Goal: Information Seeking & Learning: Understand process/instructions

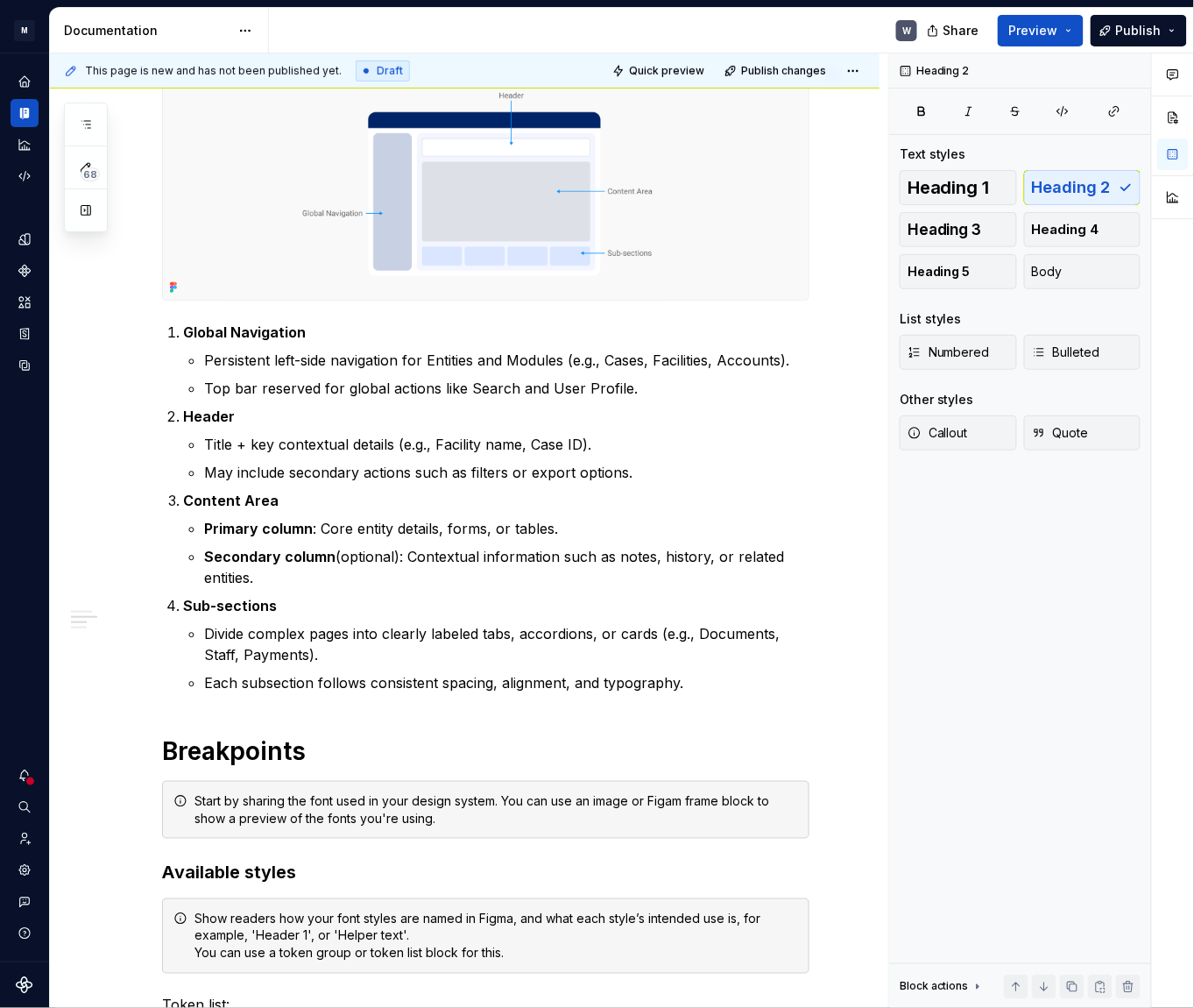
scroll to position [79, 0]
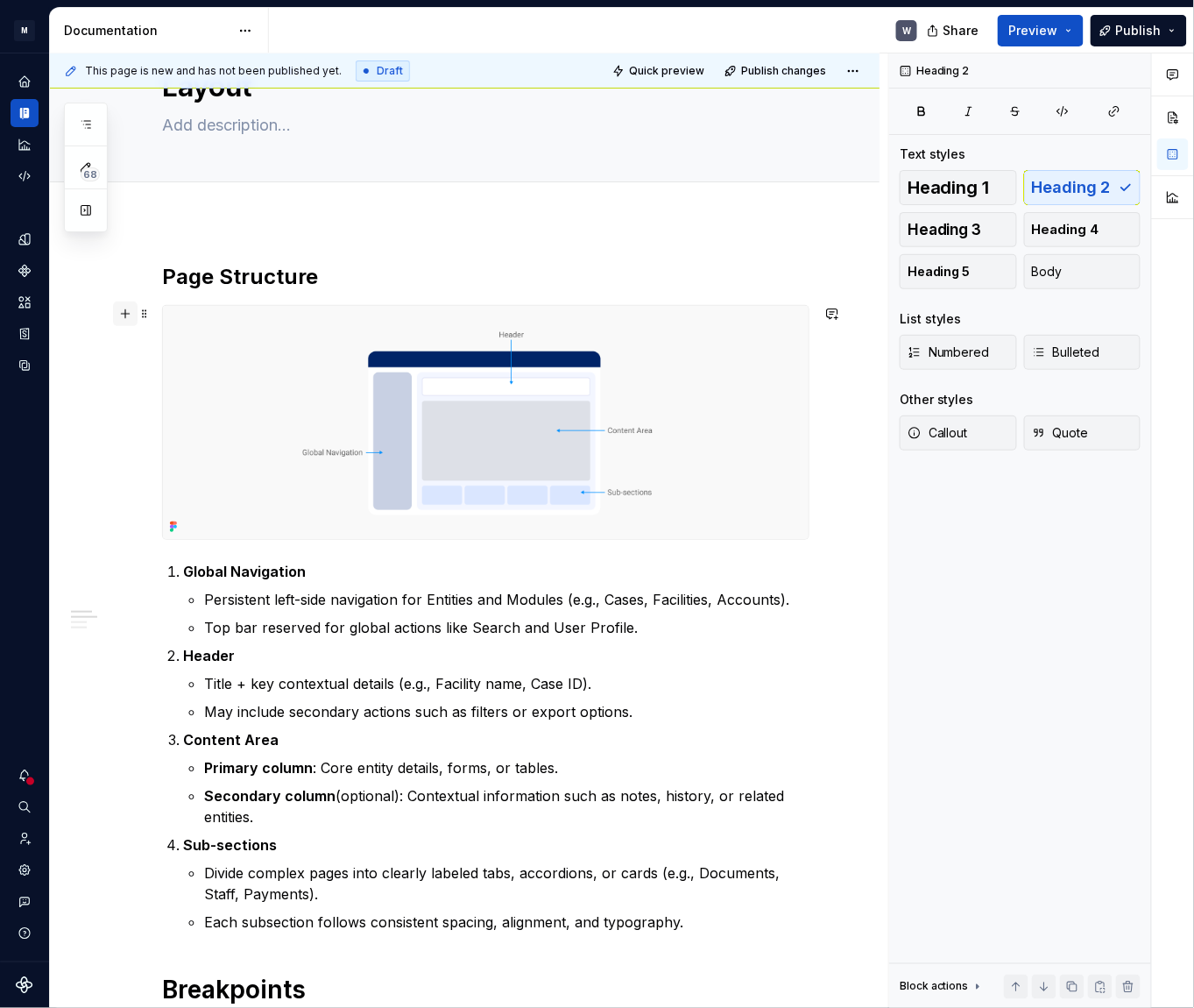
click at [131, 317] on button "button" at bounding box center [125, 313] width 24 height 24
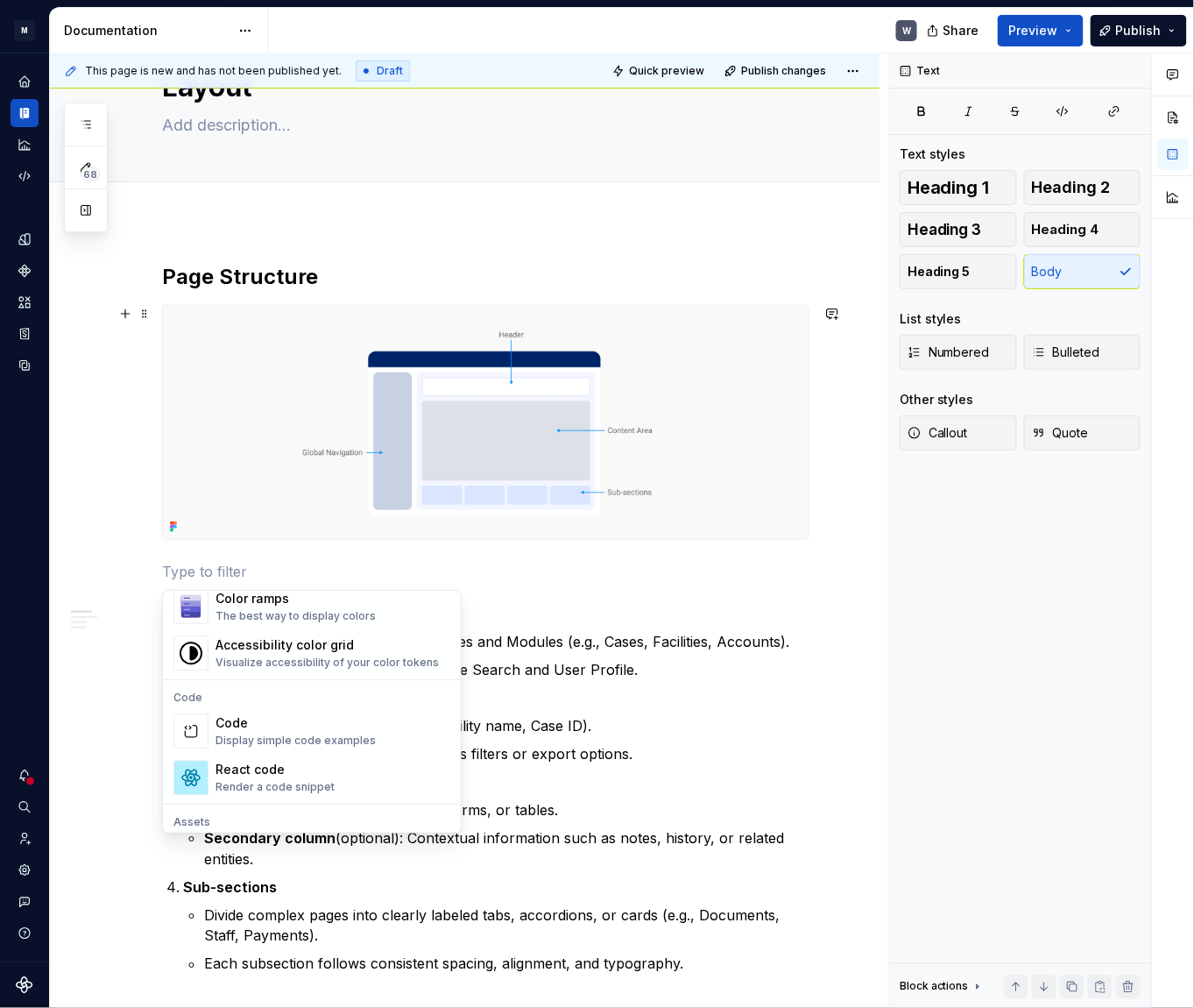
scroll to position [1592, 0]
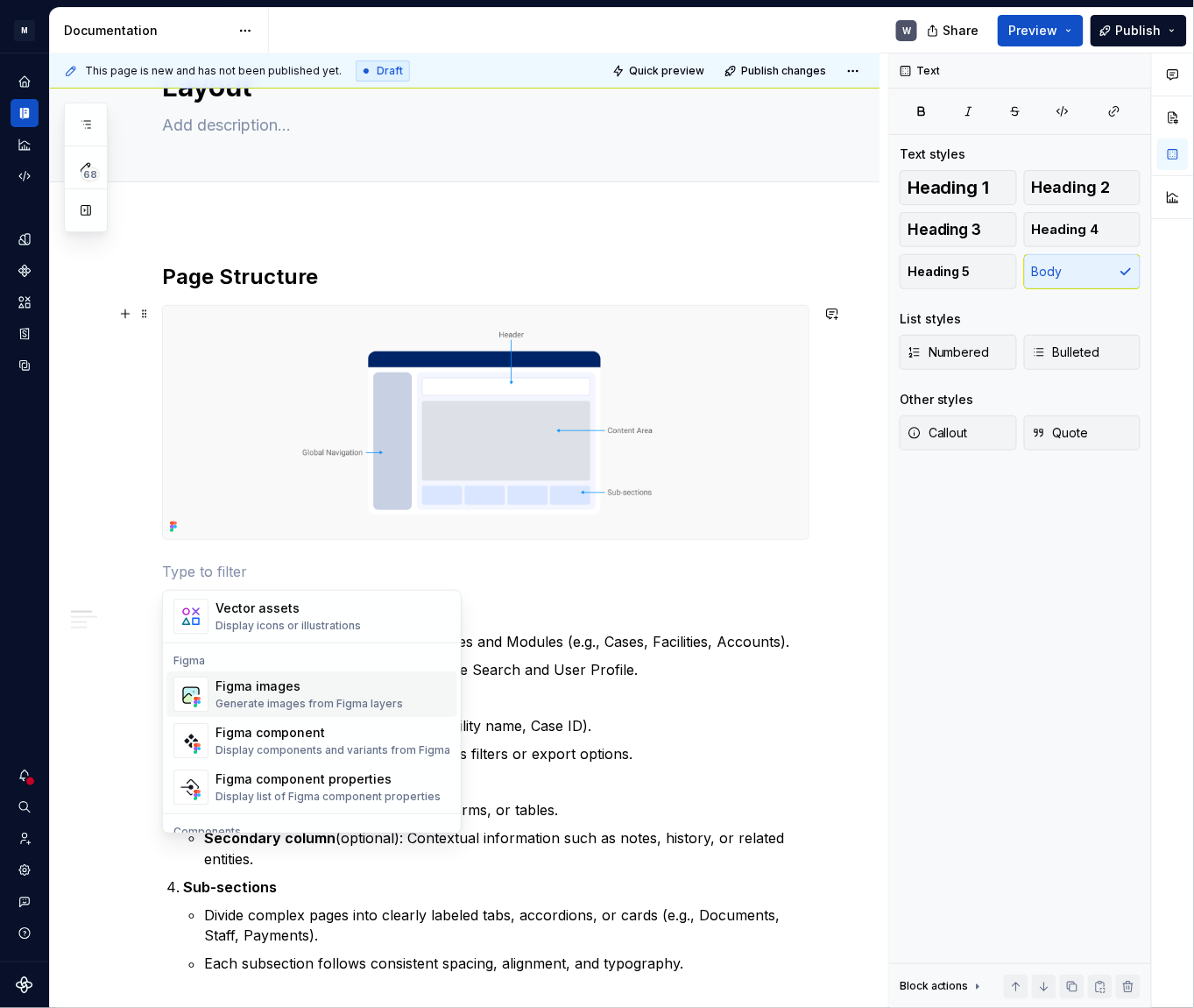
click at [295, 697] on div "Generate images from Figma layers" at bounding box center [309, 703] width 188 height 14
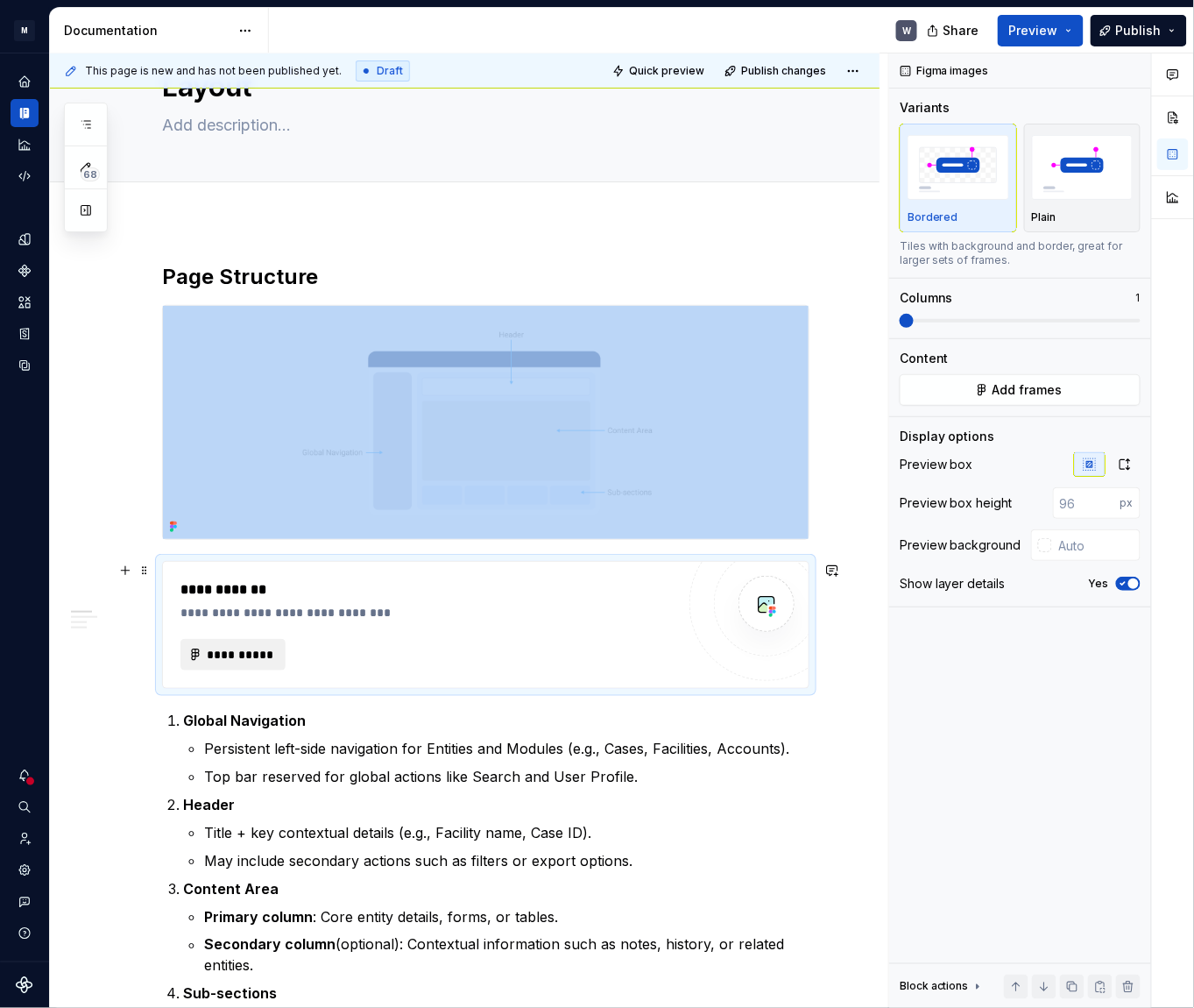
click at [257, 653] on span "**********" at bounding box center [240, 654] width 68 height 18
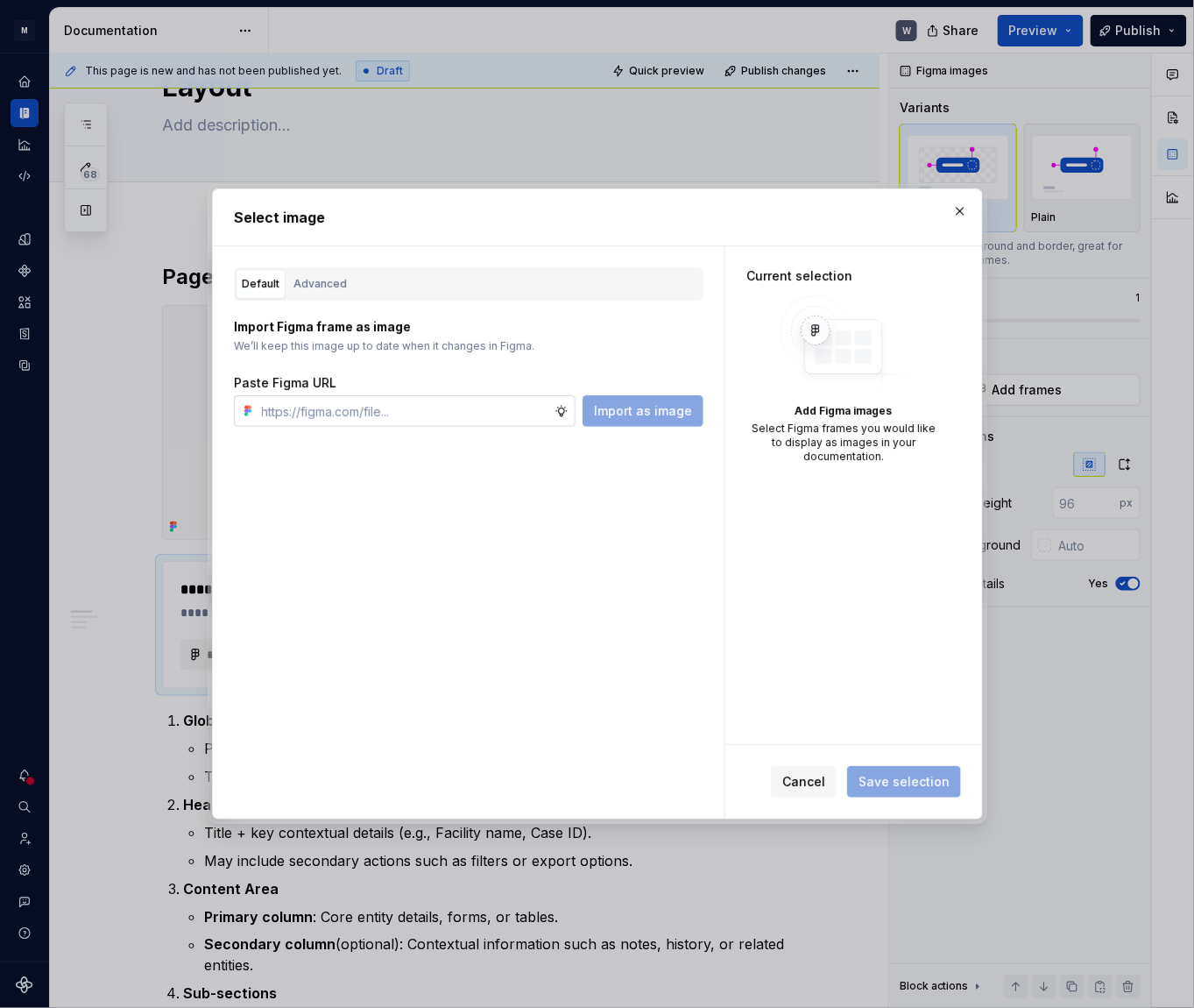
click at [354, 414] on input "text" at bounding box center [405, 411] width 300 height 31
type textarea "*"
type input "[URL][DOMAIN_NAME]"
click at [678, 404] on span "Import as image" at bounding box center [643, 411] width 98 height 18
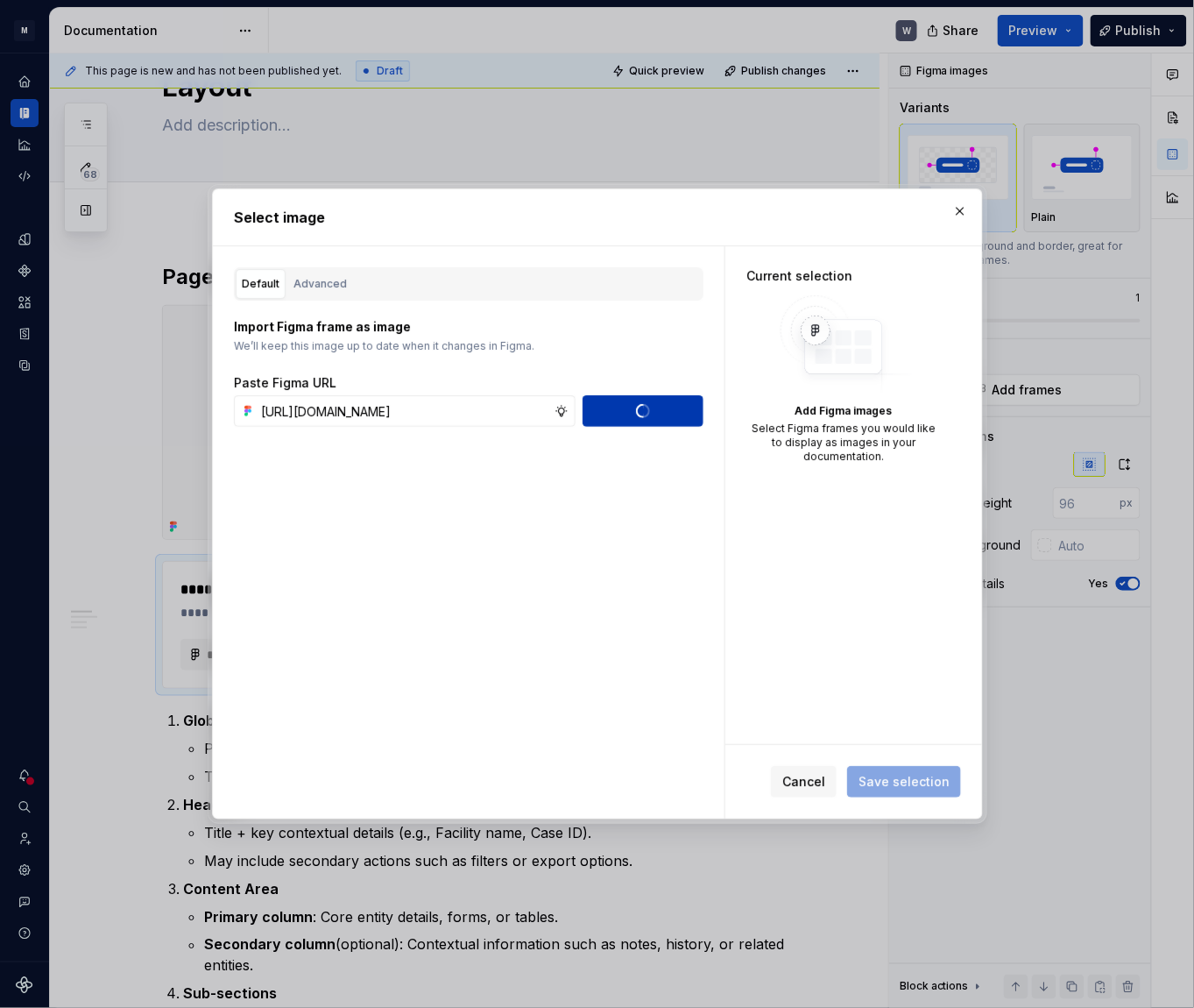
scroll to position [0, 0]
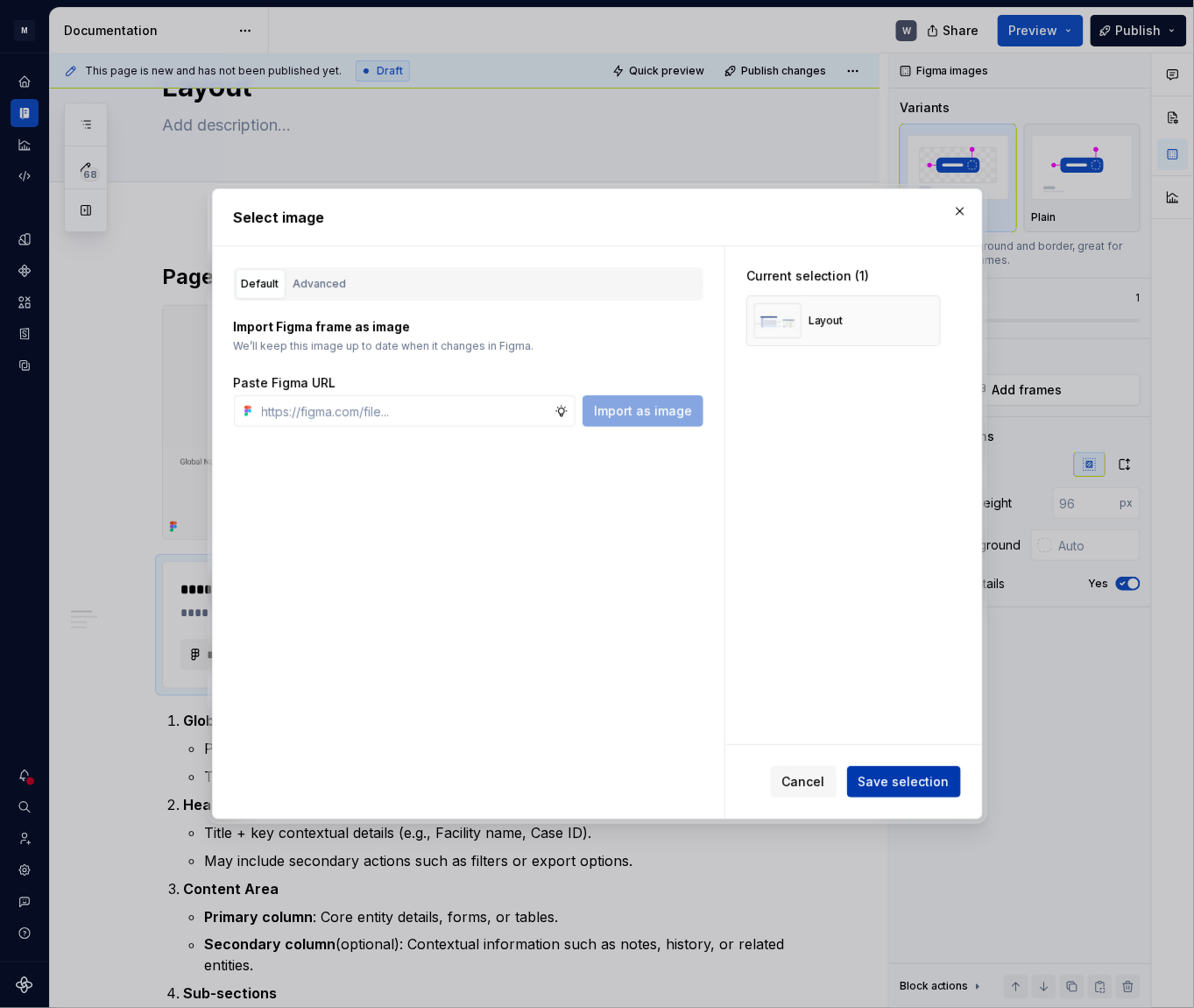
click at [907, 785] on span "Save selection" at bounding box center [905, 781] width 92 height 18
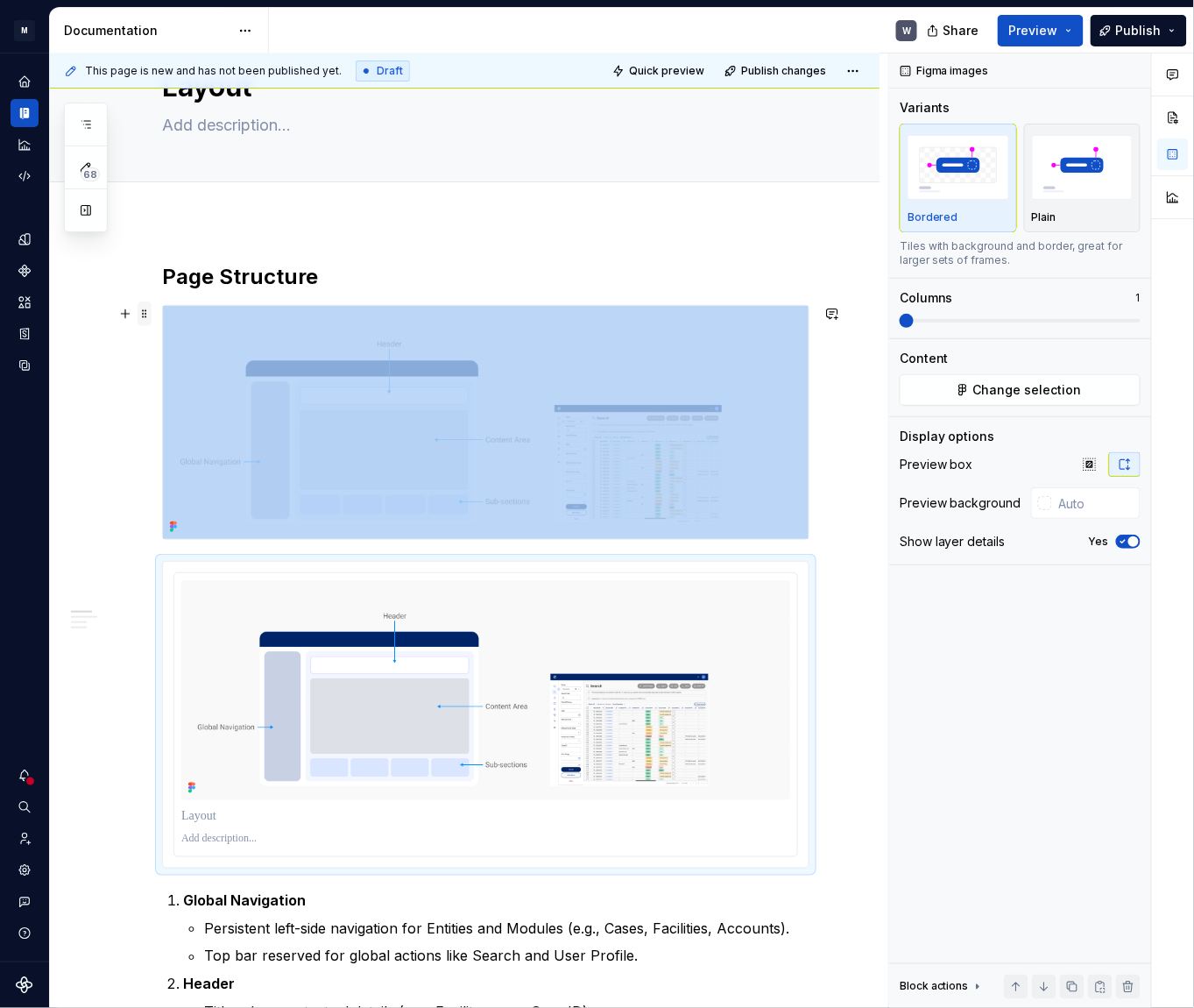
click at [144, 312] on span at bounding box center [144, 313] width 14 height 24
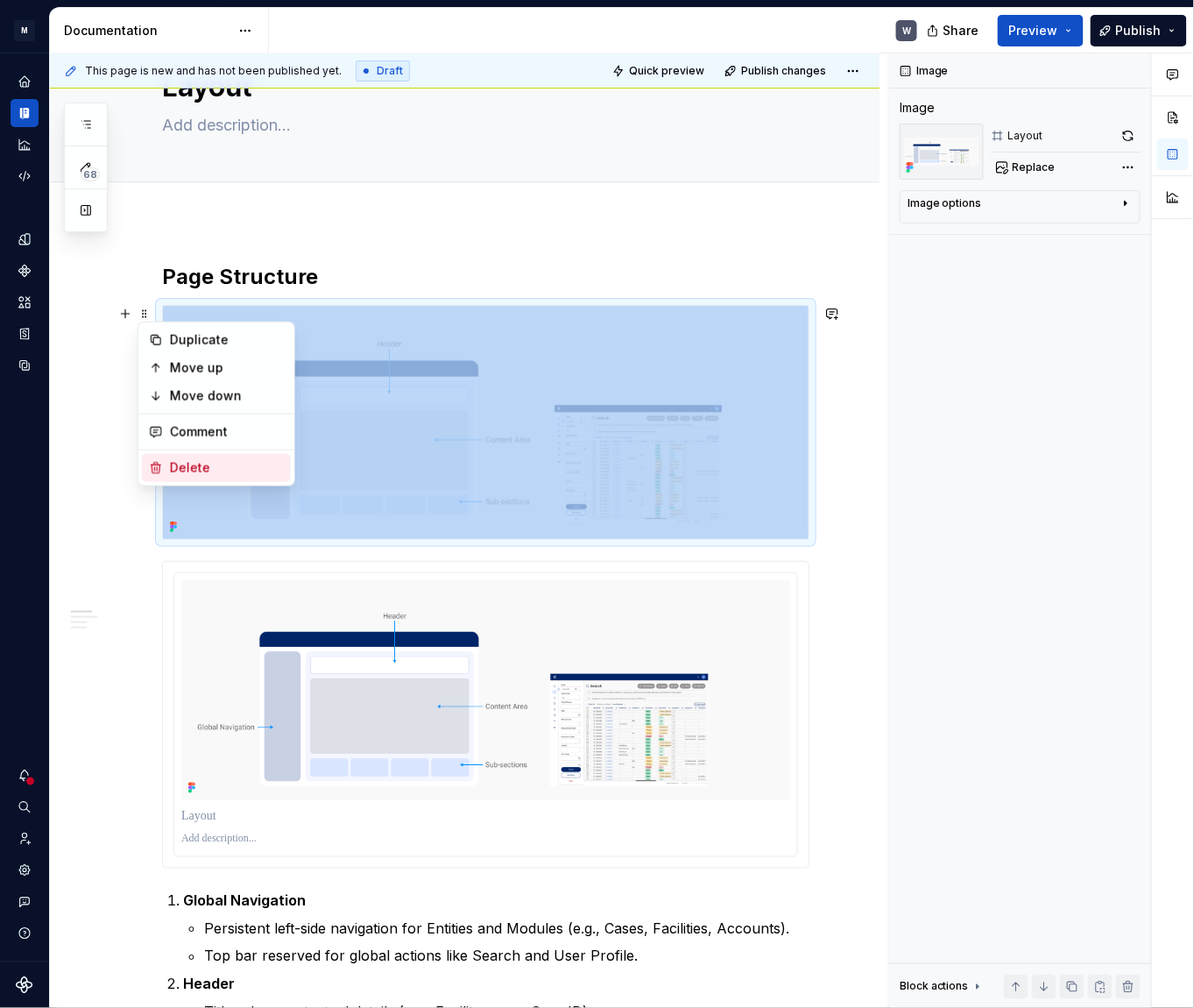
click at [168, 464] on div "Delete" at bounding box center [216, 467] width 149 height 28
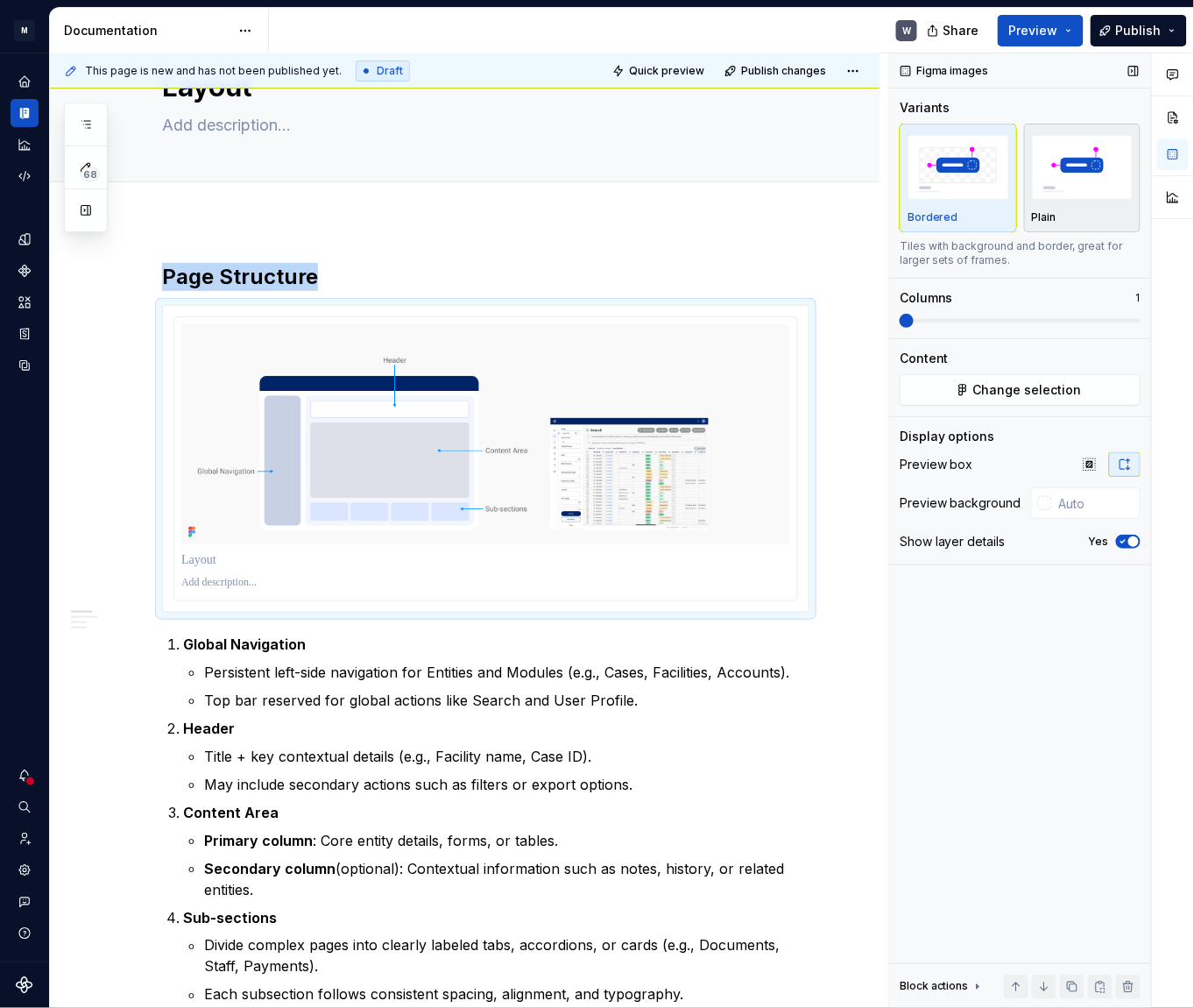
click at [1083, 162] on img "button" at bounding box center [1083, 168] width 101 height 64
click at [1130, 539] on span "button" at bounding box center [1134, 541] width 11 height 11
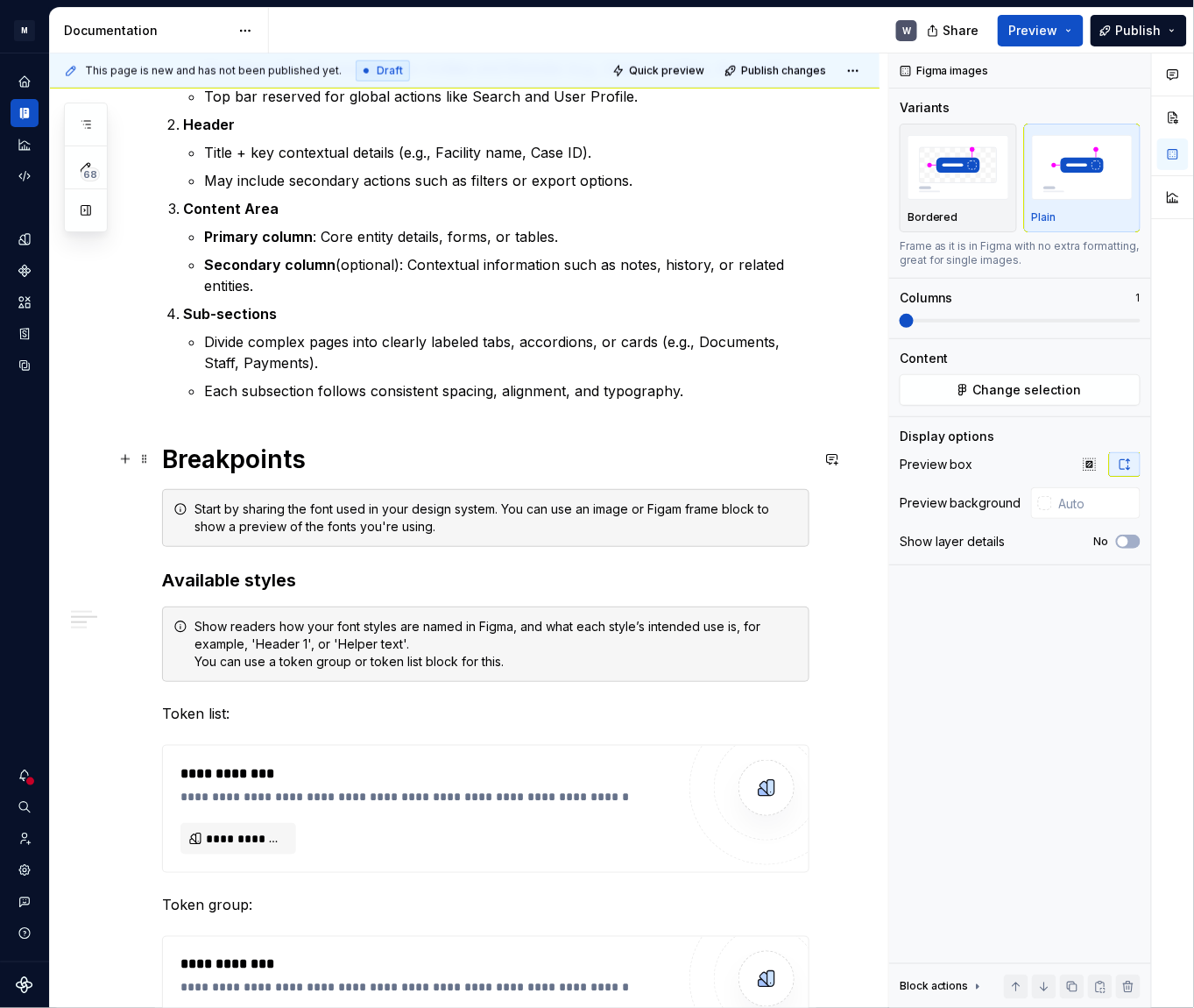
scroll to position [477, 0]
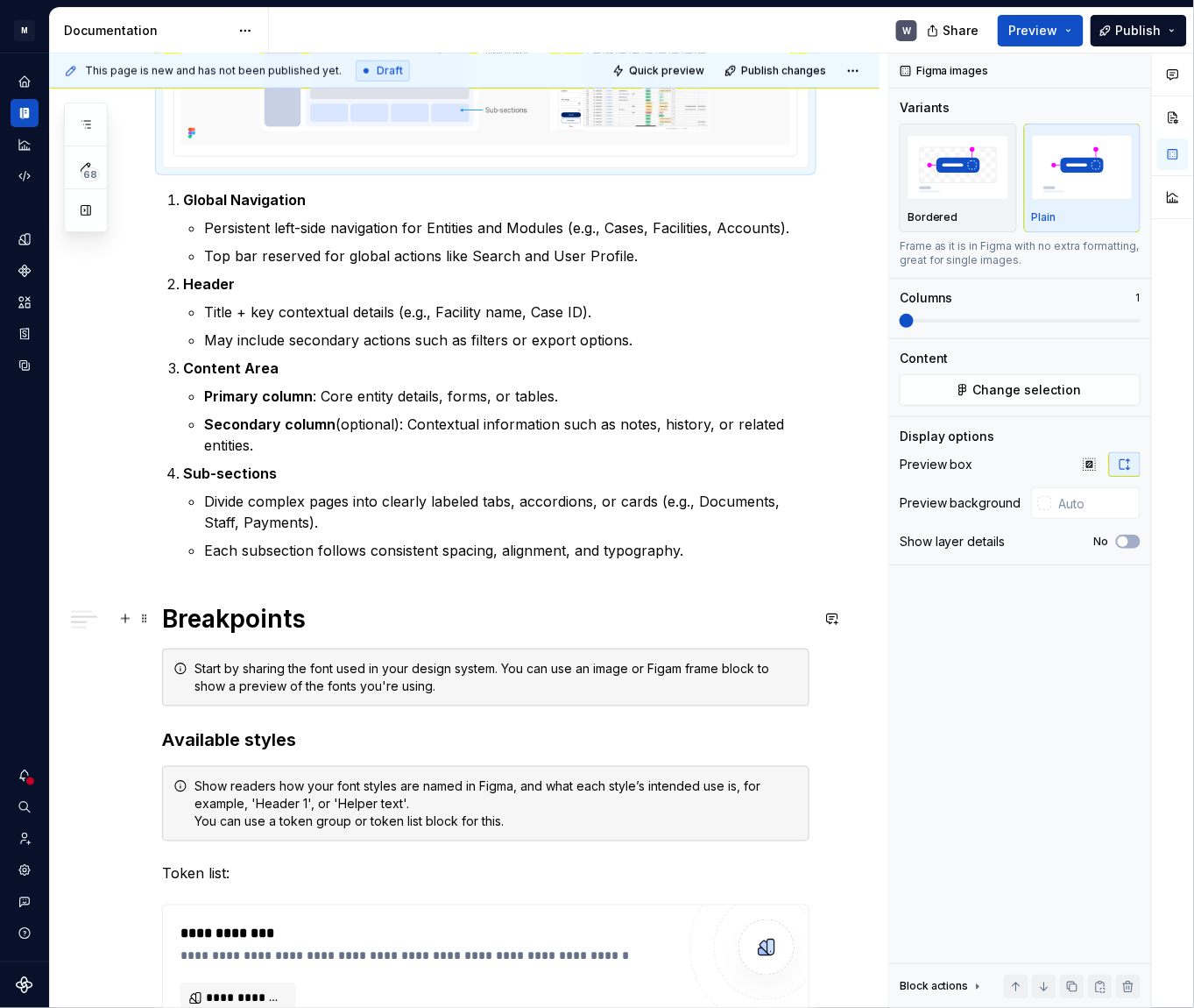
click at [363, 622] on h1 "Breakpoints" at bounding box center [485, 618] width 648 height 31
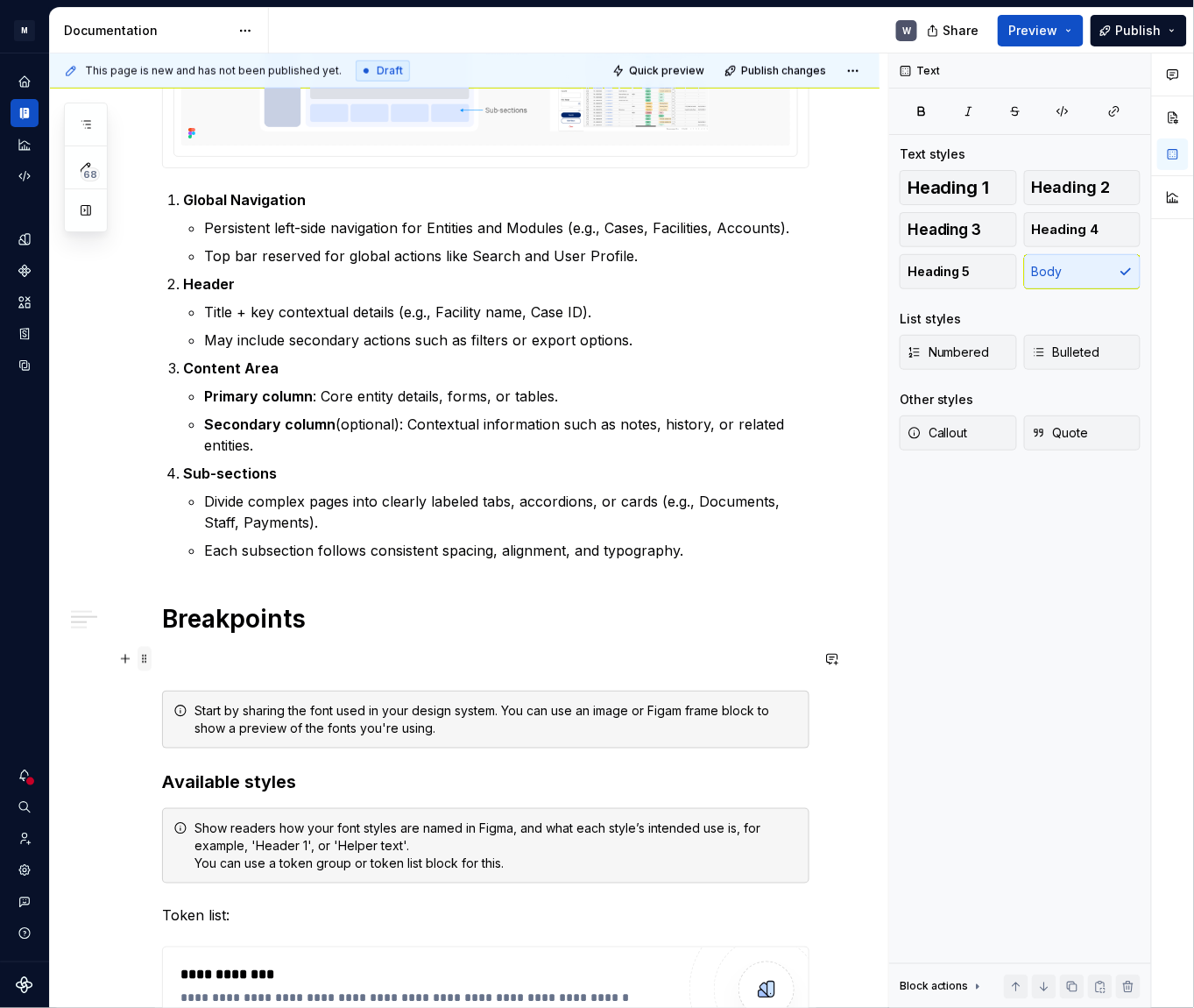
click at [137, 666] on span at bounding box center [144, 658] width 14 height 24
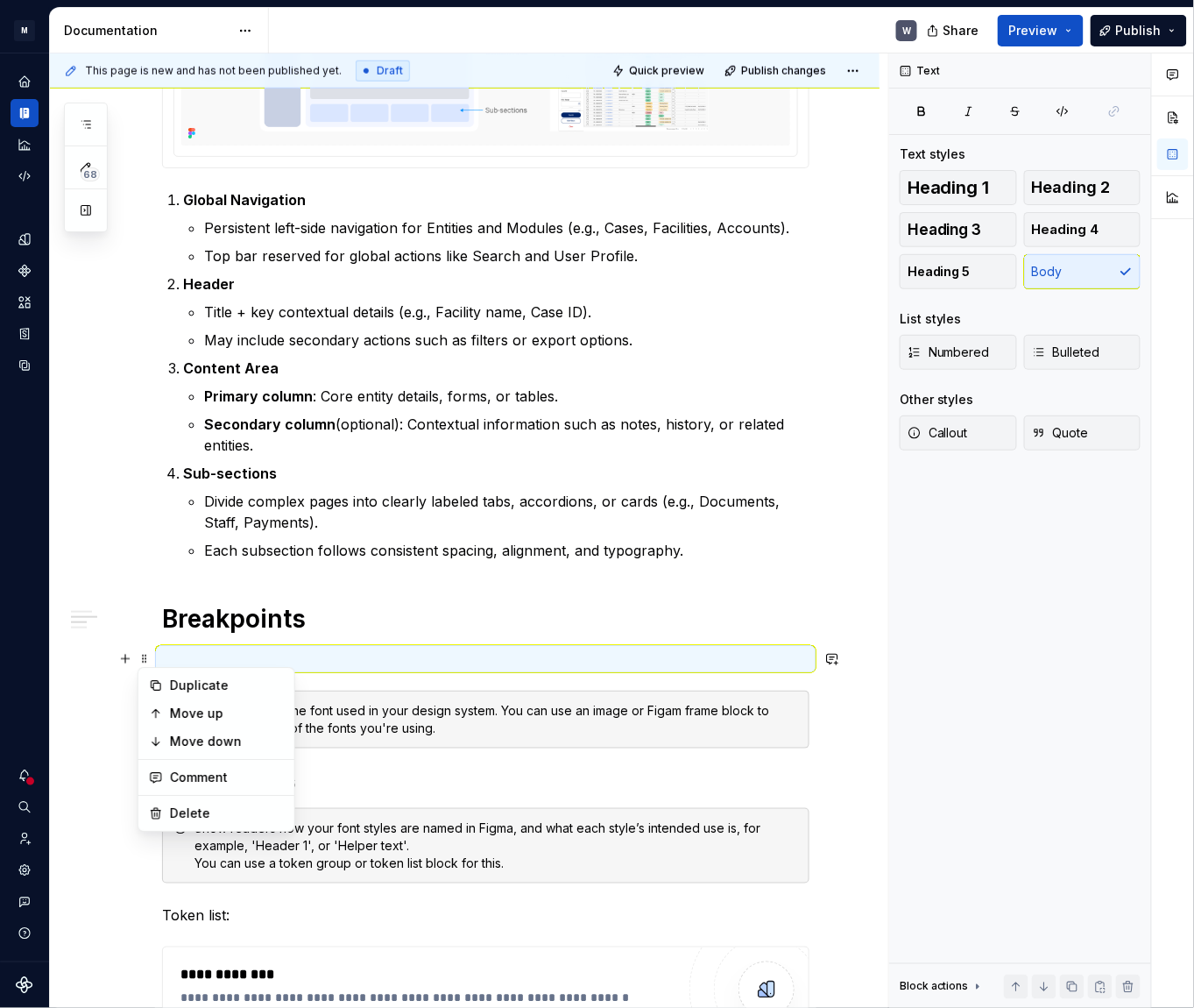
click at [104, 684] on div "**********" at bounding box center [465, 989] width 830 height 2333
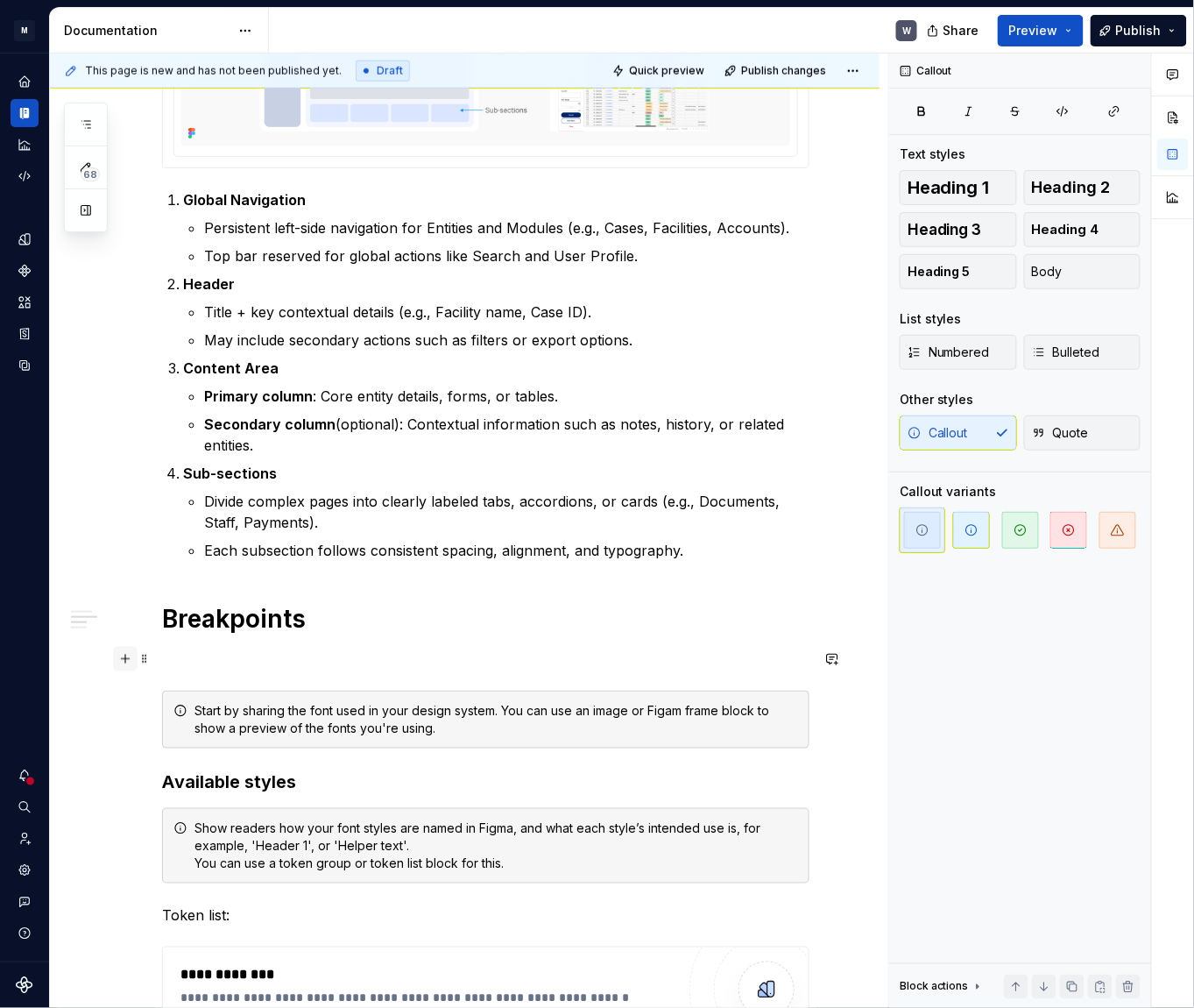
click at [132, 660] on button "button" at bounding box center [125, 658] width 24 height 24
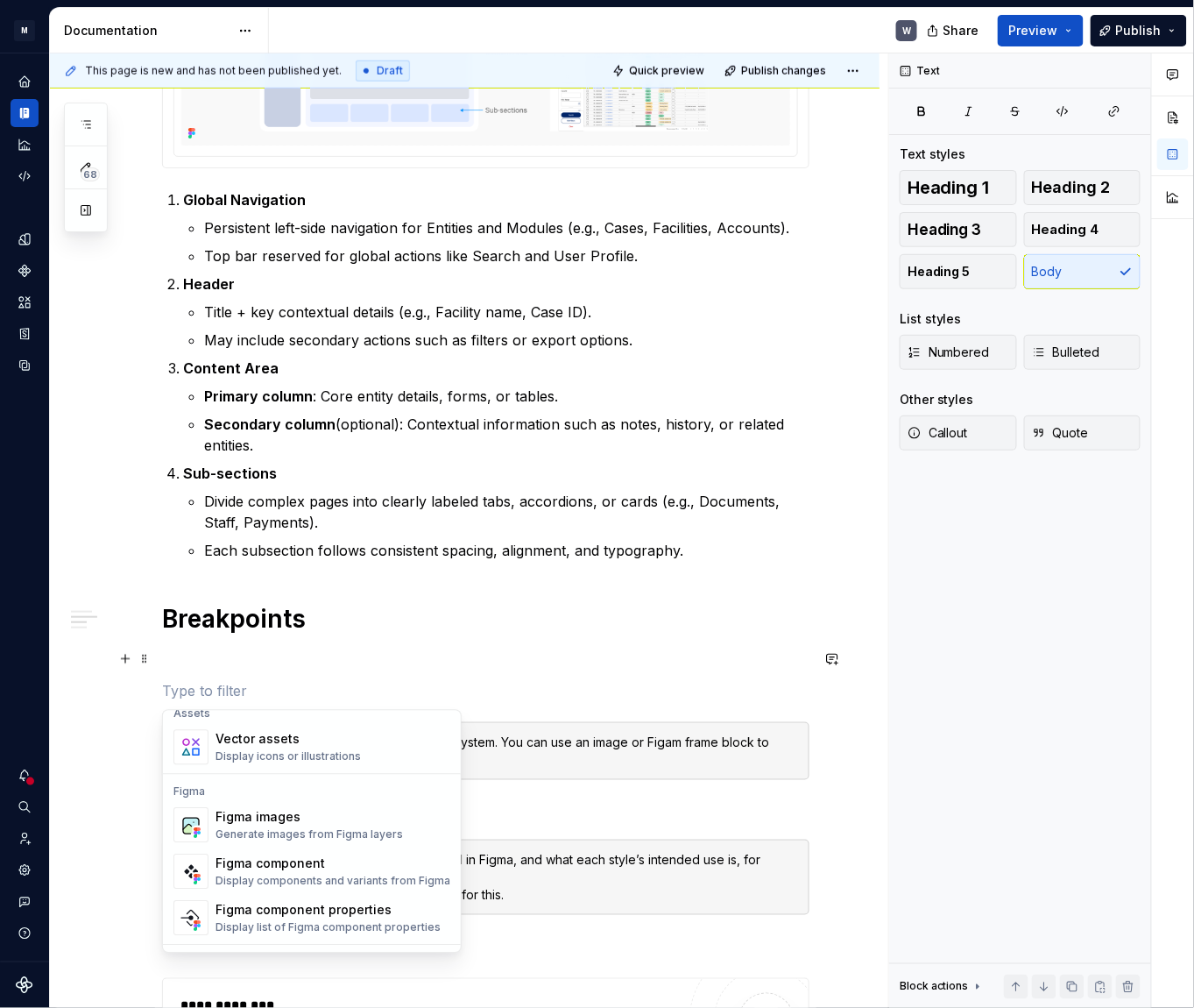
scroll to position [1672, 0]
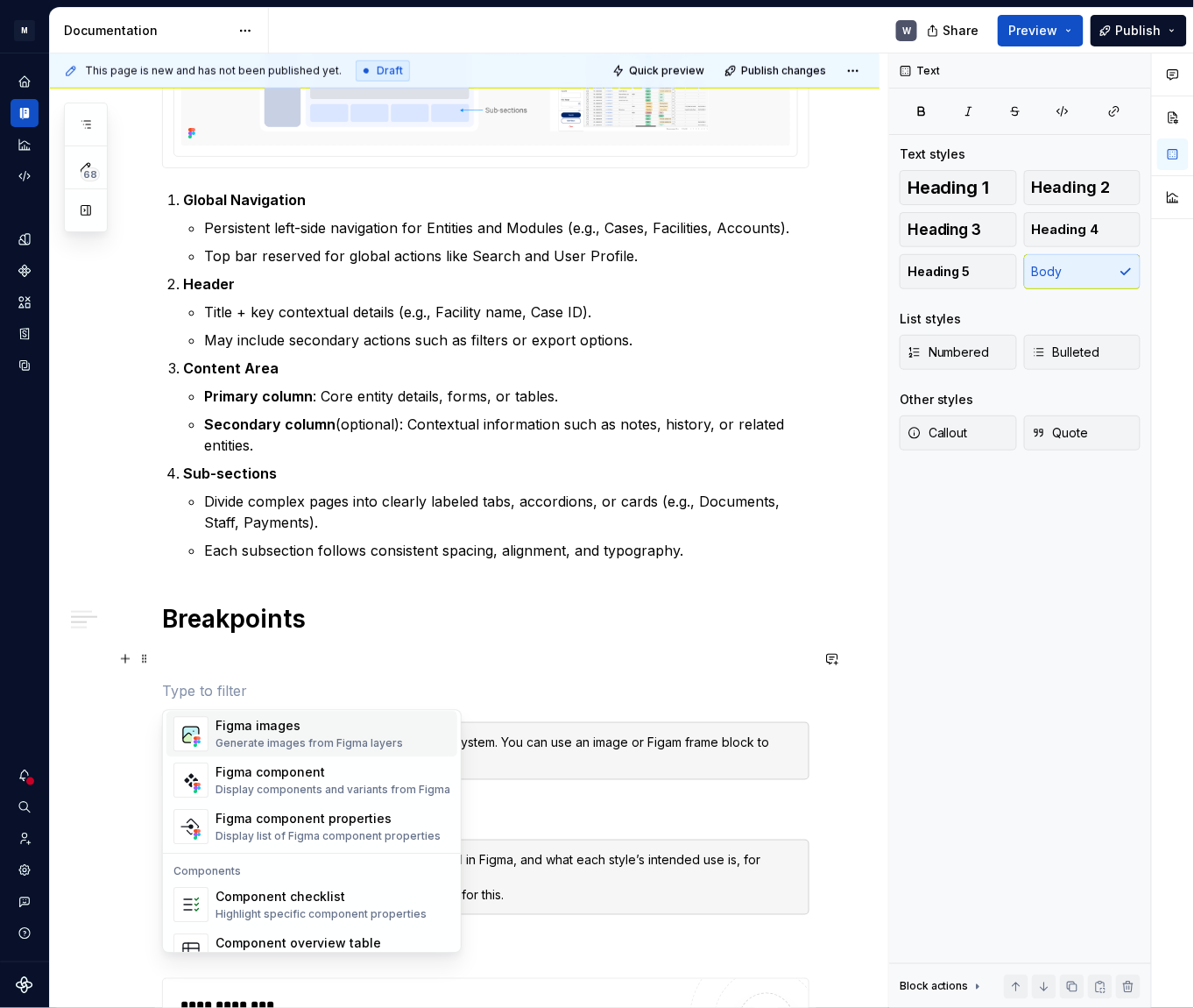
click at [257, 718] on div "Figma images" at bounding box center [309, 727] width 188 height 18
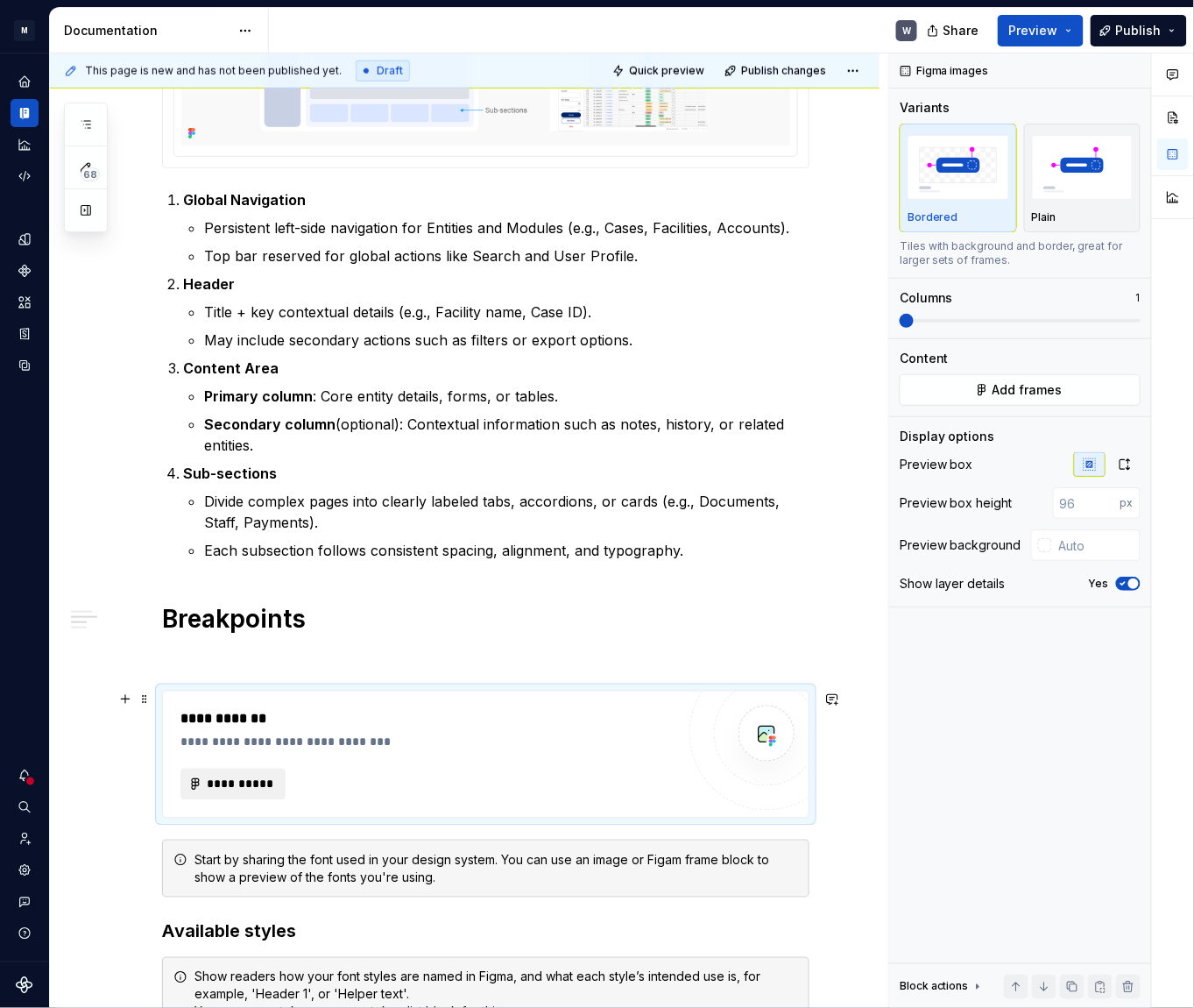
click at [239, 788] on span "**********" at bounding box center [240, 784] width 68 height 18
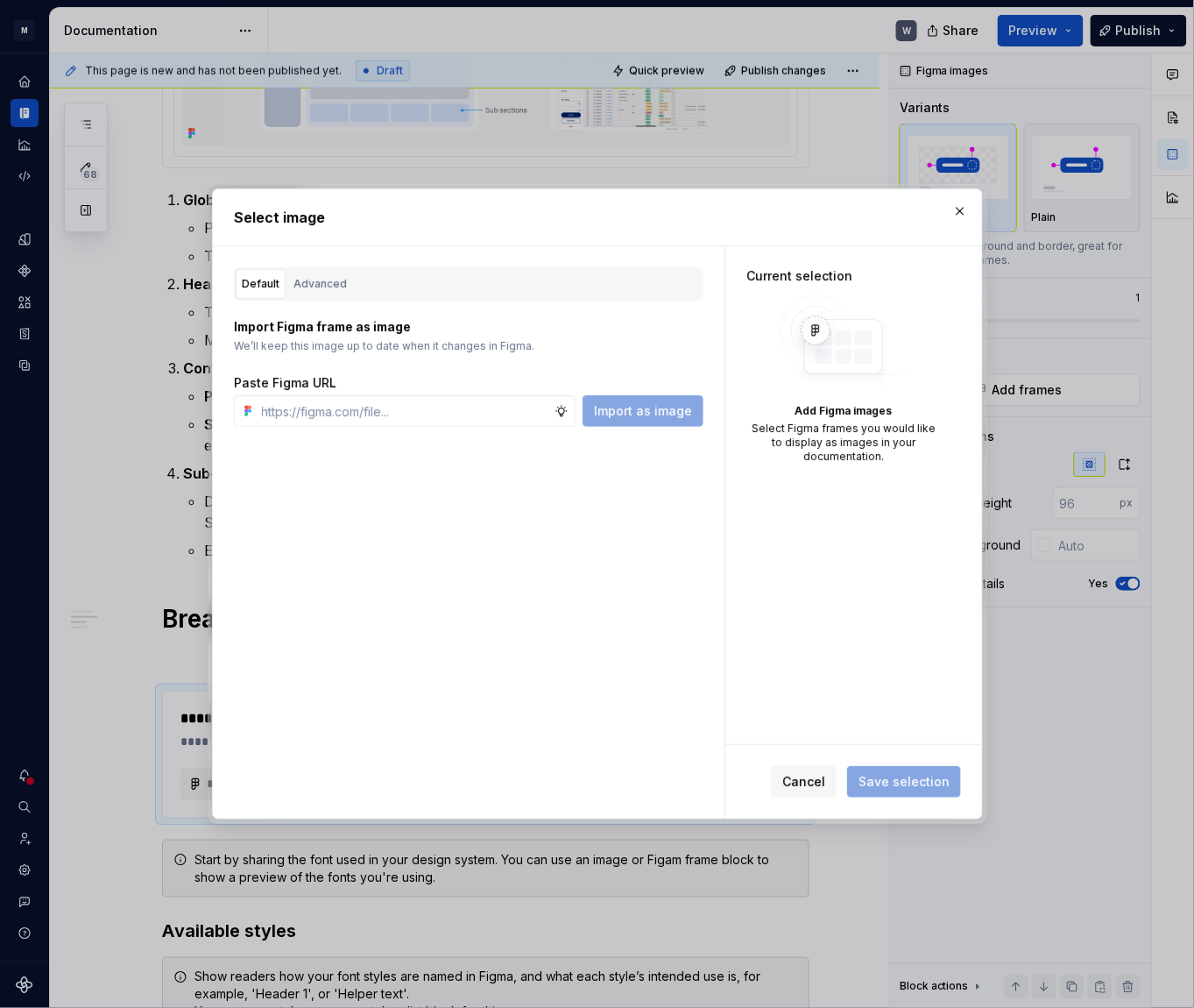
type textarea "*"
click at [405, 418] on input "text" at bounding box center [405, 411] width 300 height 31
type input "[URL][DOMAIN_NAME]"
click at [656, 405] on span "Import as image" at bounding box center [643, 411] width 98 height 18
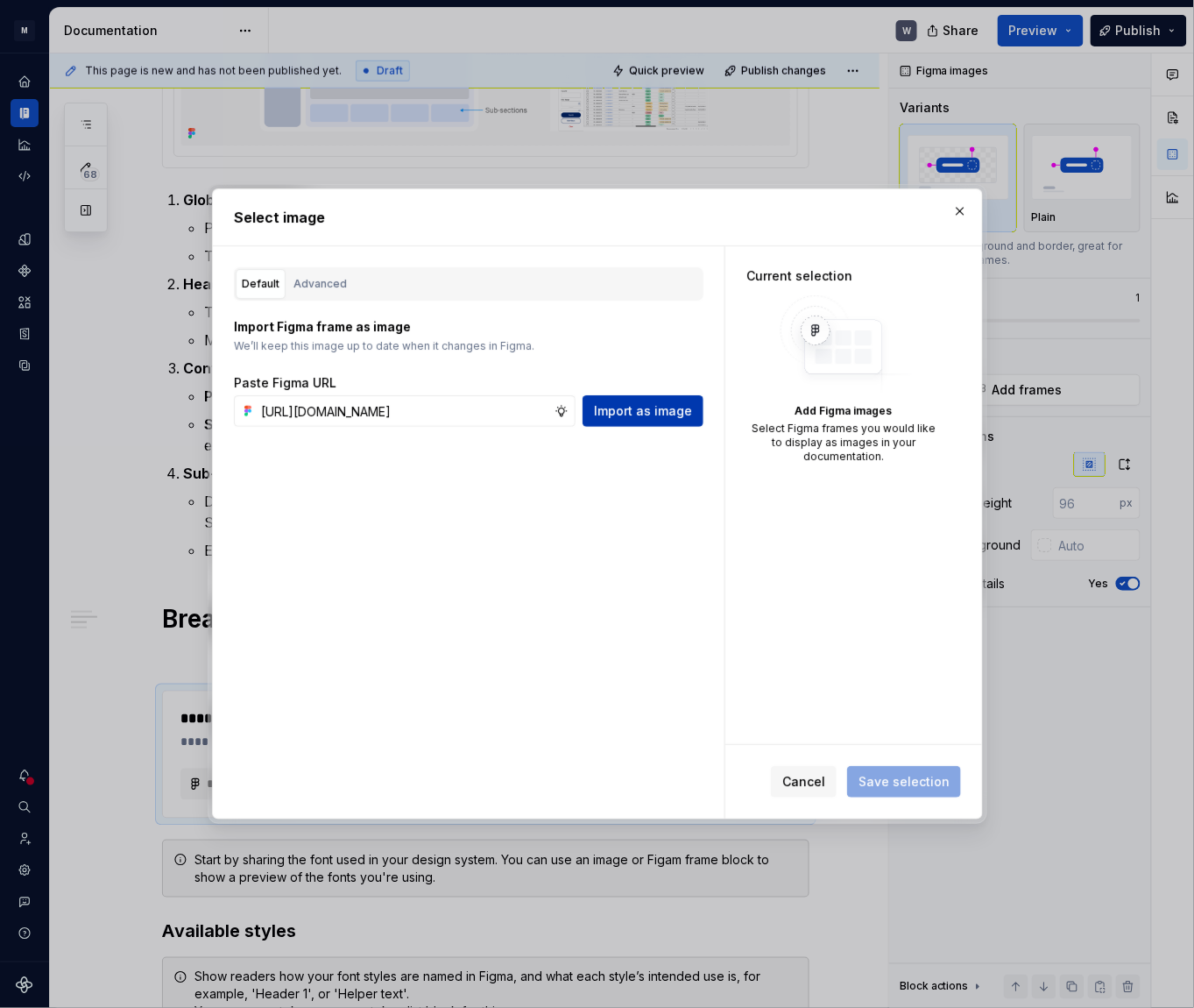
scroll to position [0, 0]
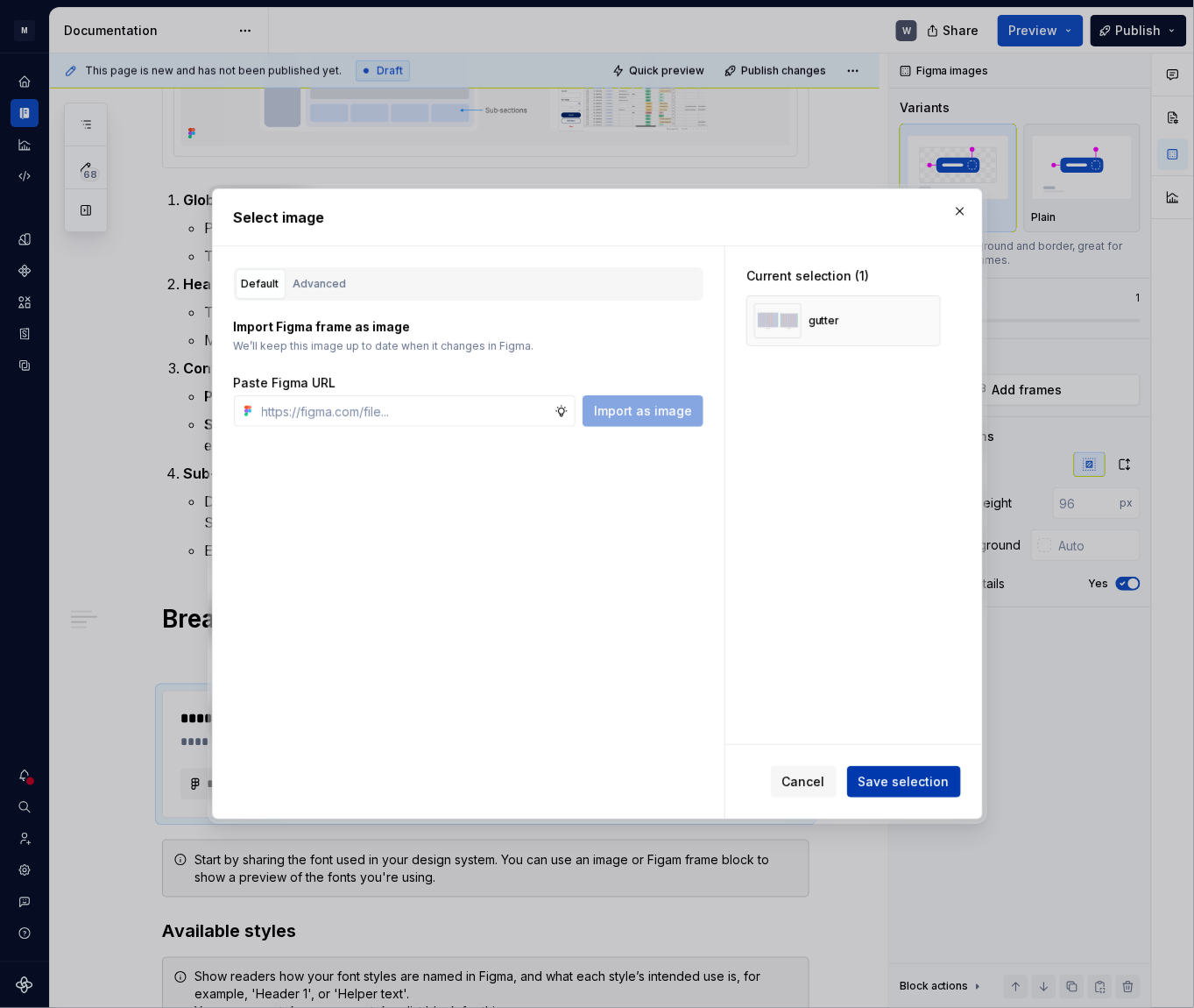
click at [907, 782] on span "Save selection" at bounding box center [905, 781] width 92 height 18
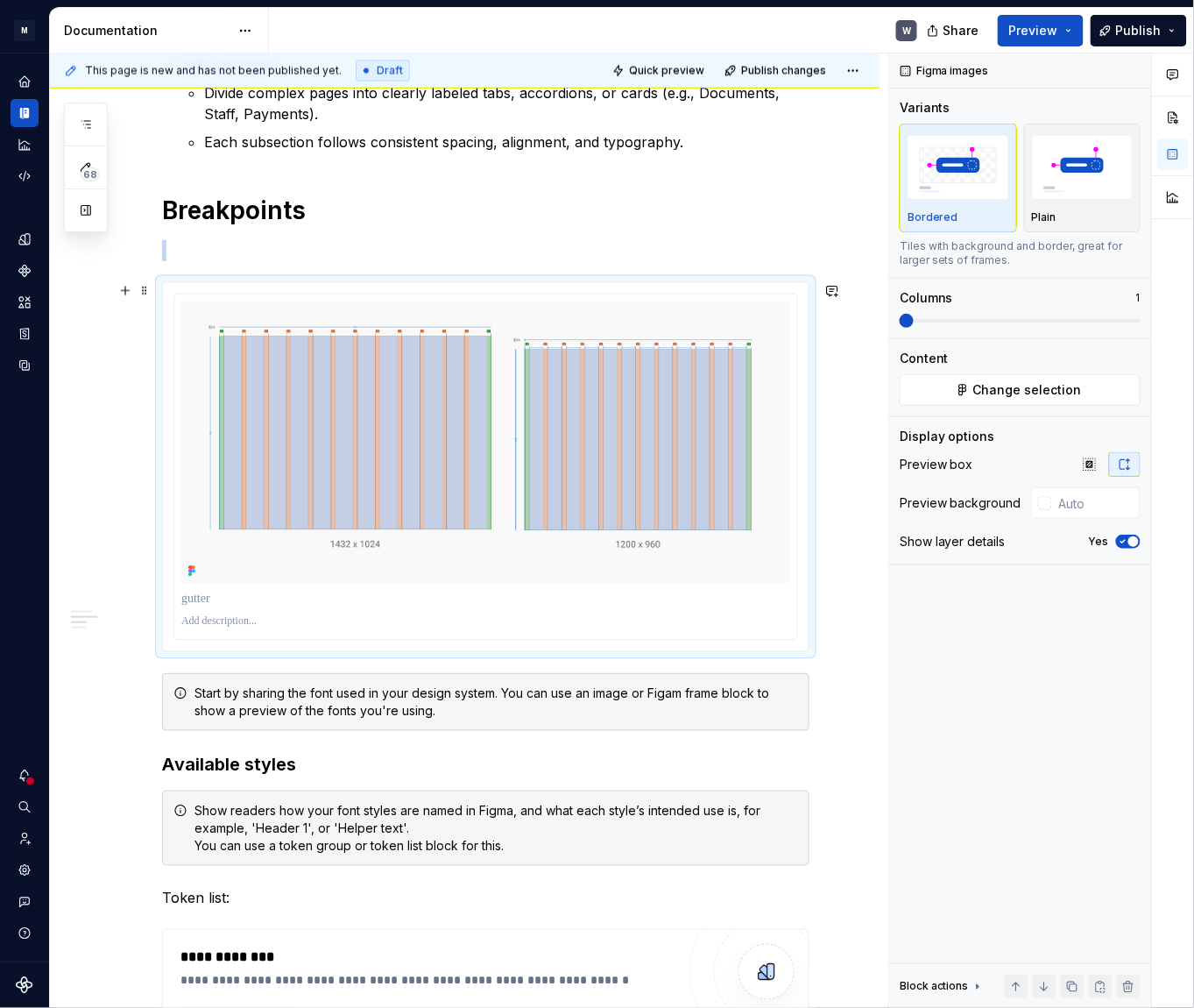
scroll to position [955, 0]
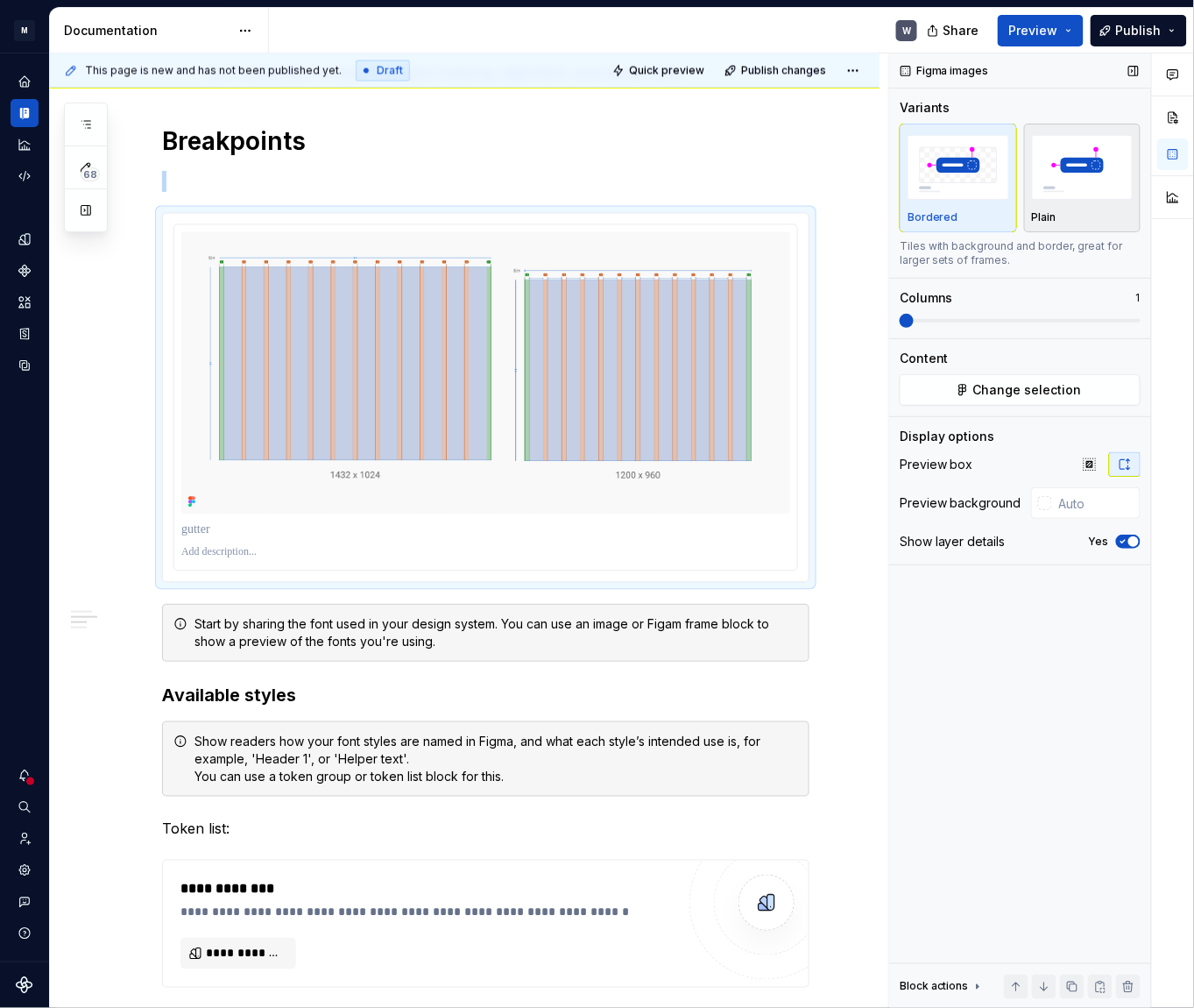
click at [1103, 197] on img "button" at bounding box center [1083, 168] width 101 height 64
click at [1129, 544] on icon "button" at bounding box center [1123, 541] width 14 height 11
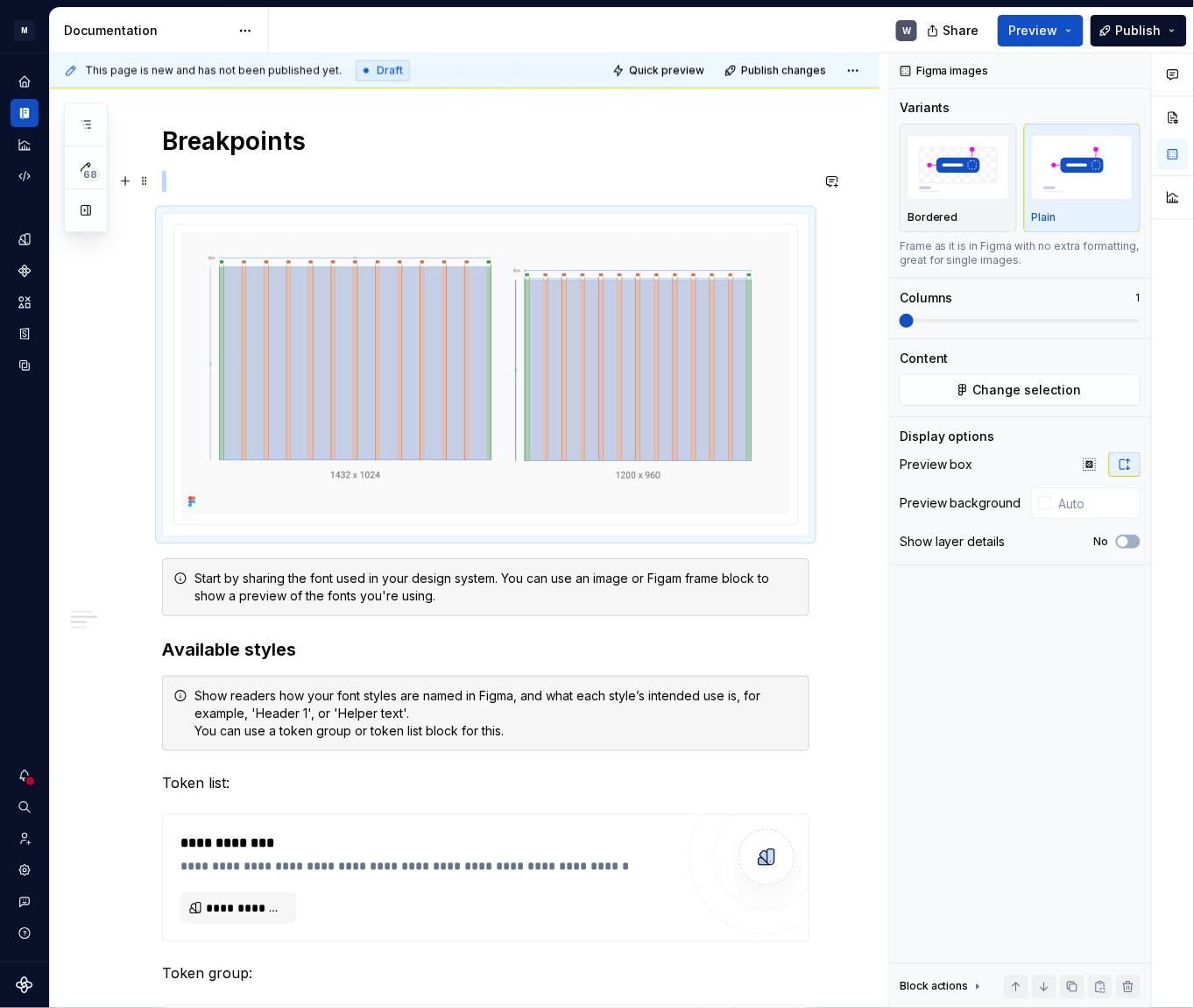
click at [241, 172] on p at bounding box center [485, 181] width 648 height 21
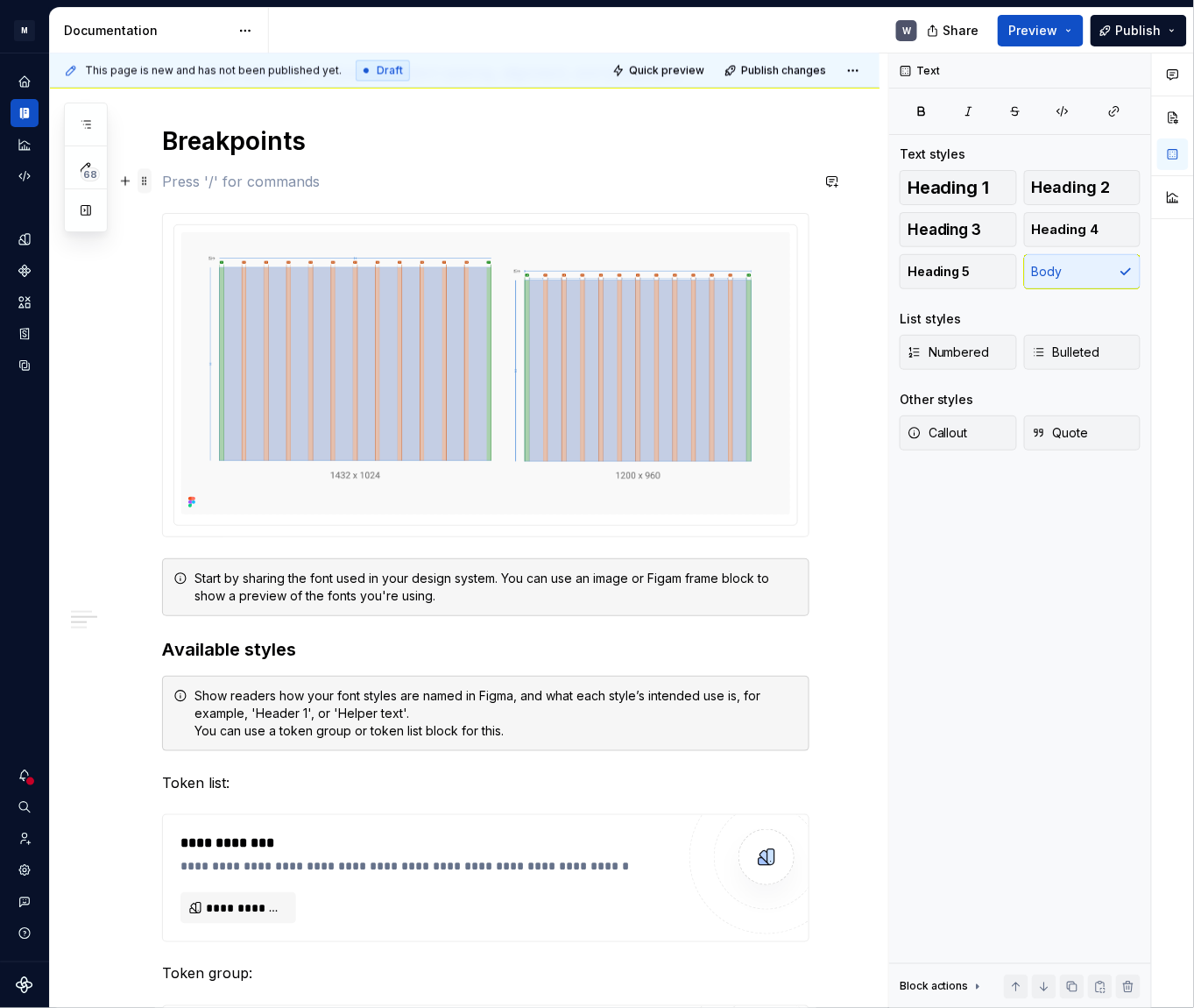
click at [147, 178] on span at bounding box center [144, 181] width 14 height 24
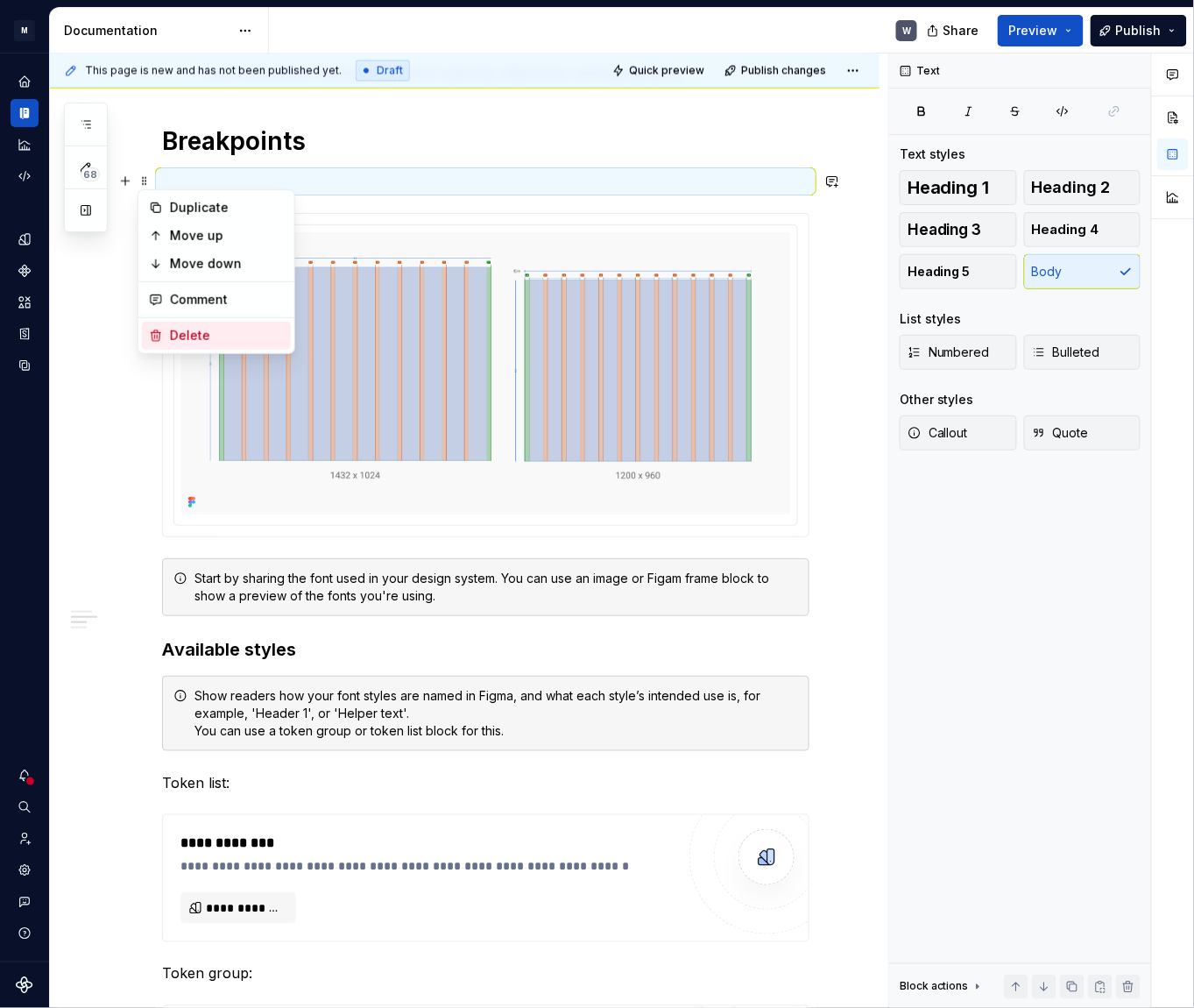
click at [188, 333] on div "Delete" at bounding box center [227, 336] width 114 height 18
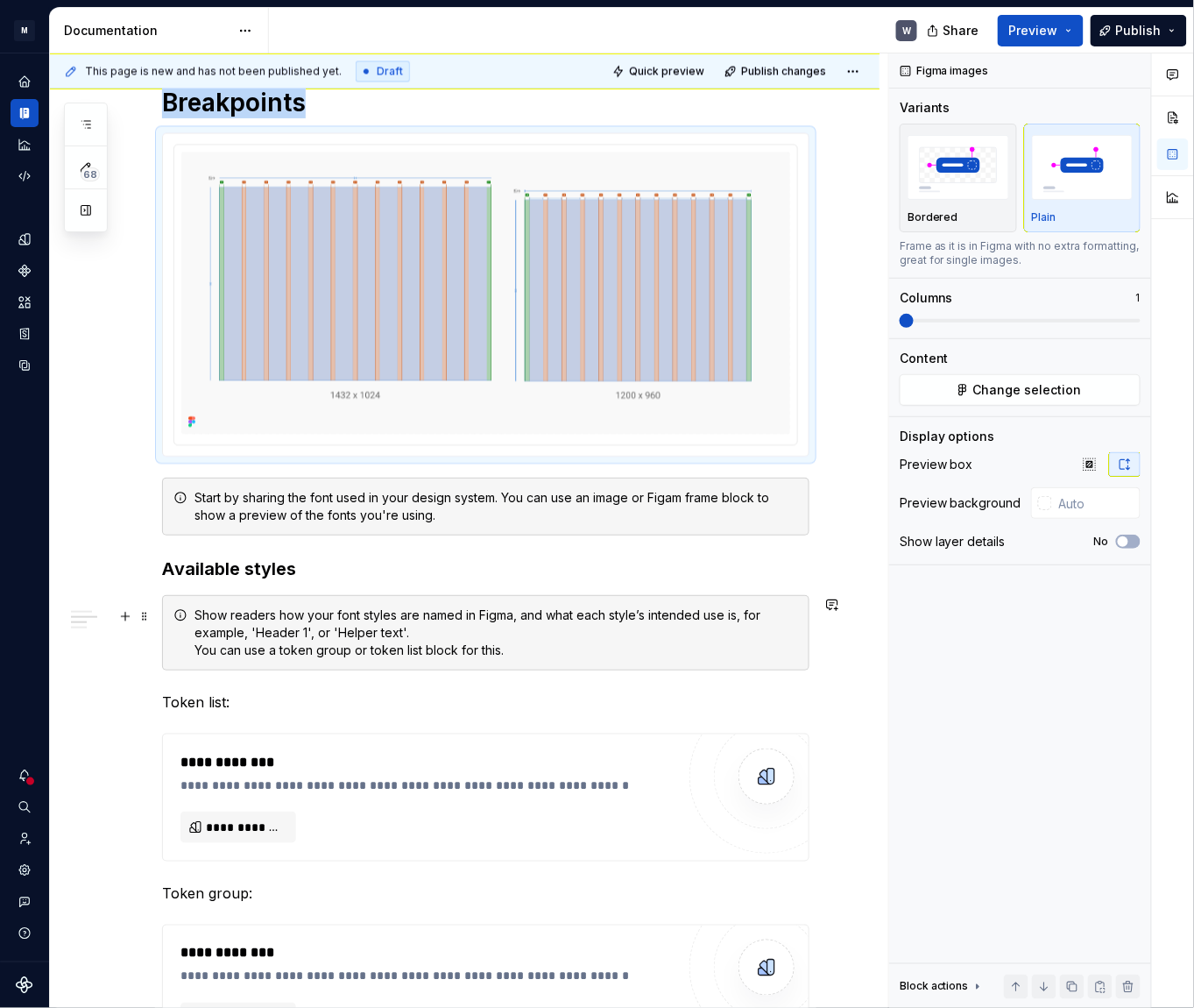
scroll to position [877, 0]
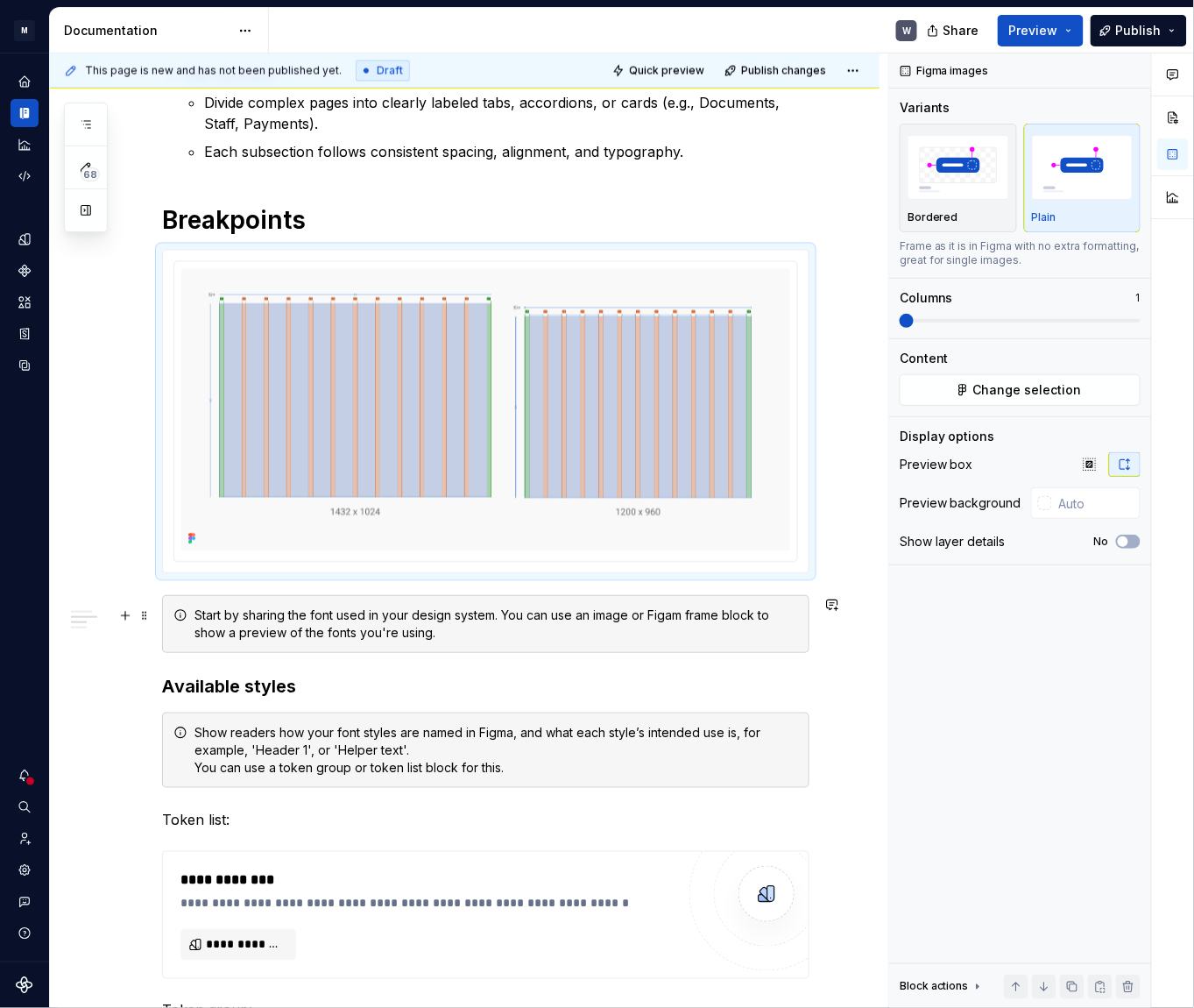
click at [219, 626] on div "Start by sharing the font used in your design system. You can use an image or F…" at bounding box center [497, 623] width 604 height 35
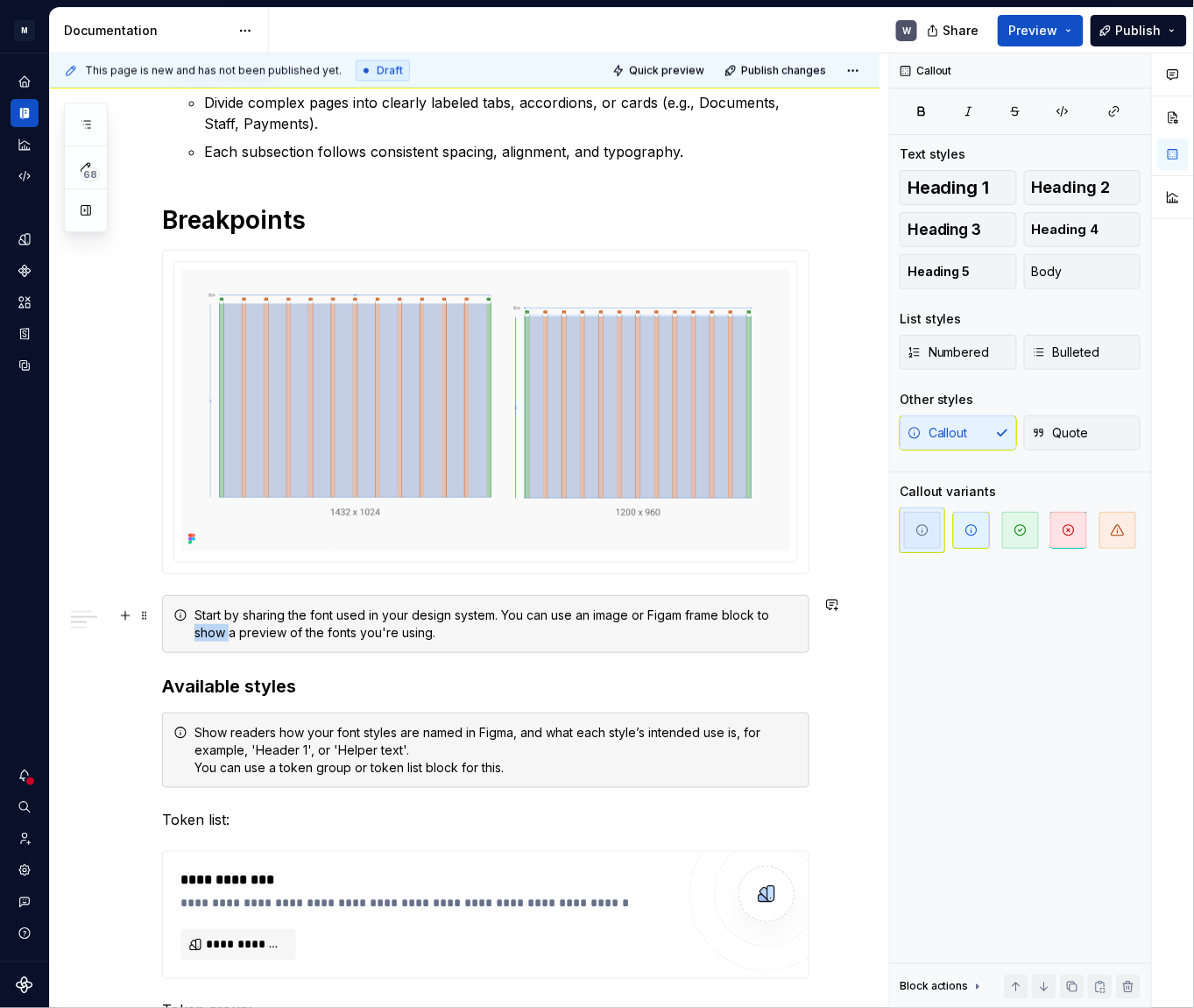
click at [219, 626] on div "Start by sharing the font used in your design system. You can use an image or F…" at bounding box center [497, 623] width 604 height 35
click at [362, 632] on div "Start by sharing the font used in your design system. You can use an image or F…" at bounding box center [497, 623] width 604 height 35
drag, startPoint x: 359, startPoint y: 631, endPoint x: 194, endPoint y: 607, distance: 166.7
click at [195, 607] on div "Start by sharing the font used in your design system. You can use an image or F…" at bounding box center [497, 623] width 604 height 35
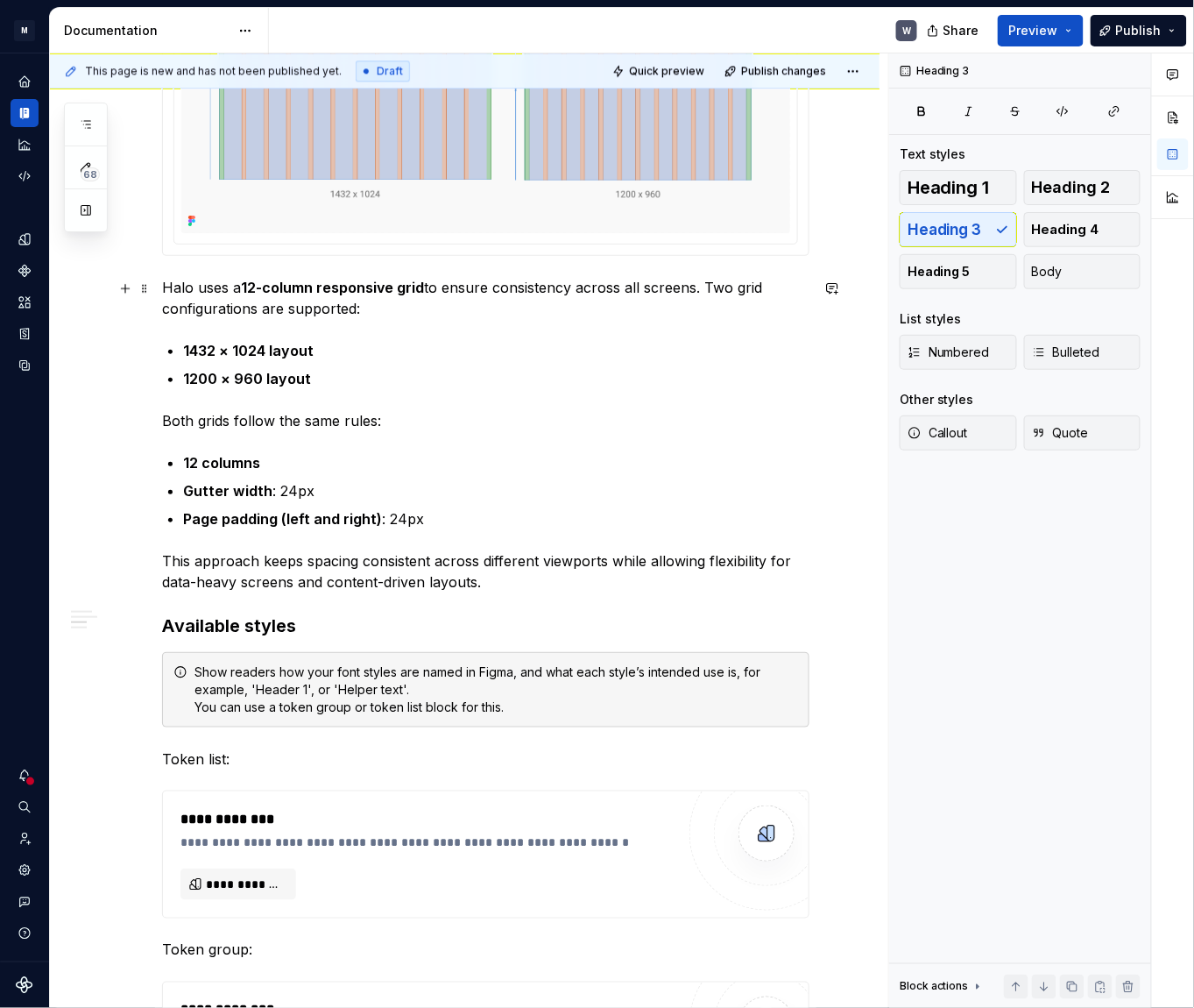
scroll to position [717, 0]
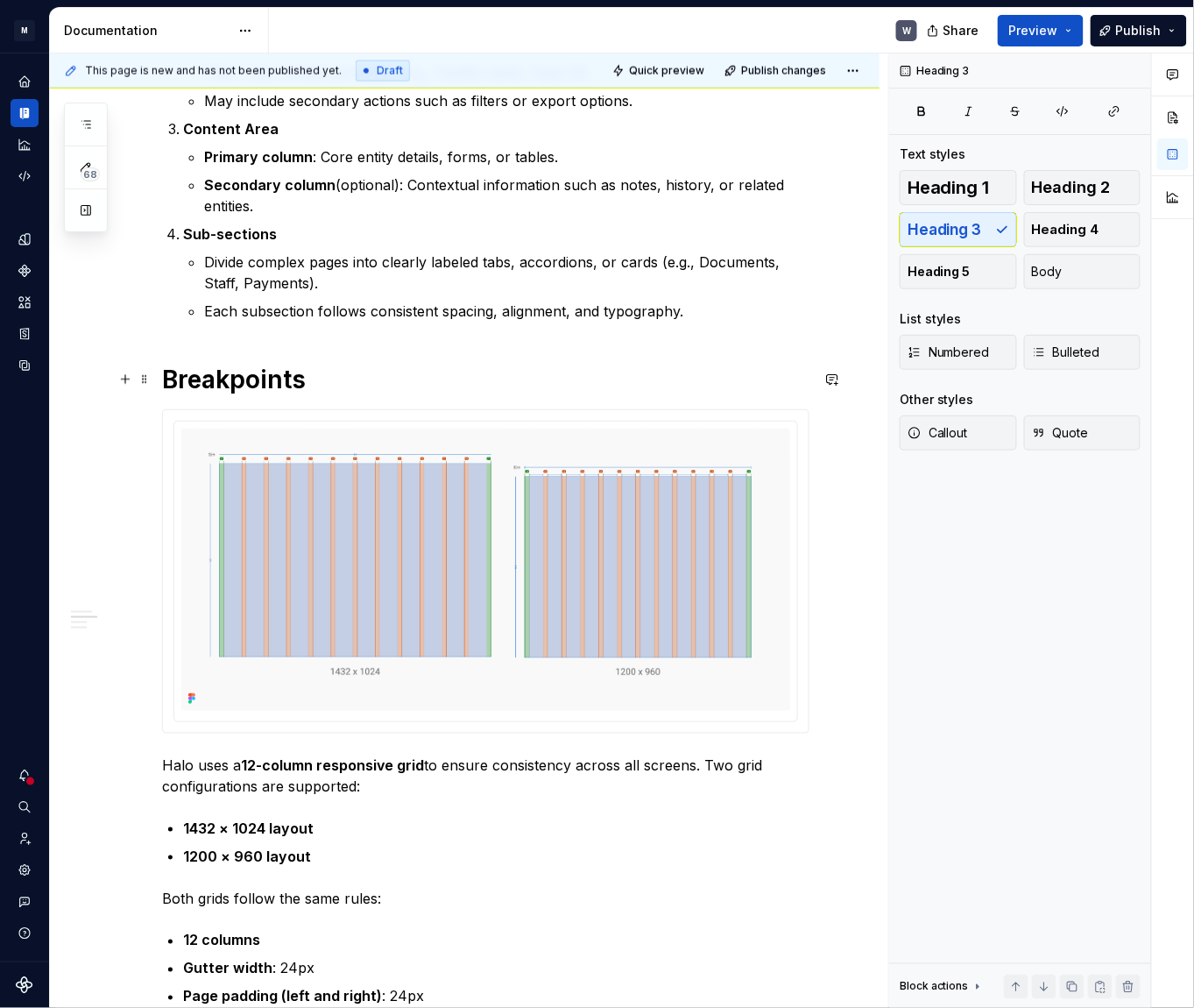
click at [260, 380] on strong "Breakpoints" at bounding box center [234, 379] width 144 height 30
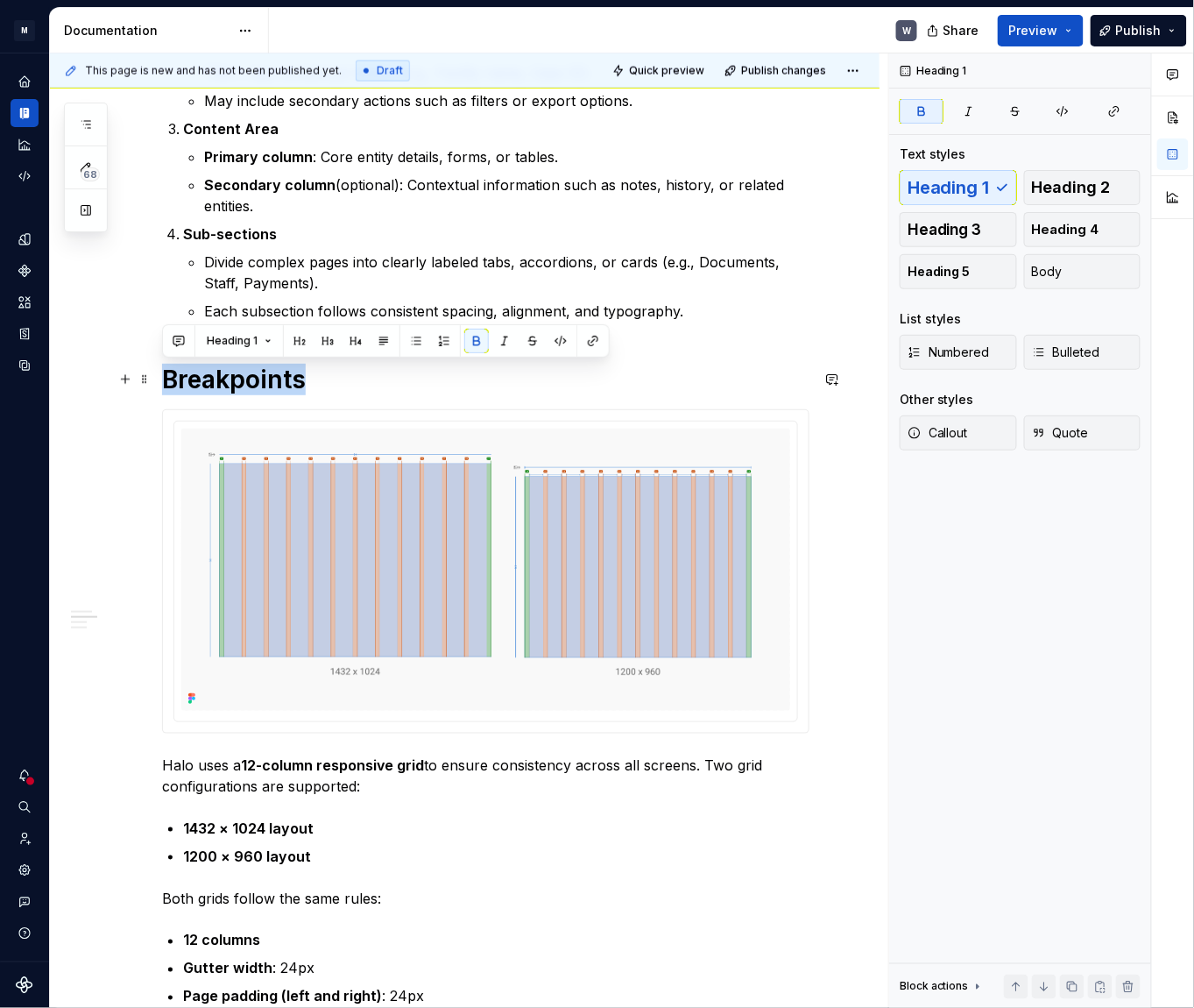
click at [260, 380] on strong "Breakpoints" at bounding box center [234, 379] width 144 height 30
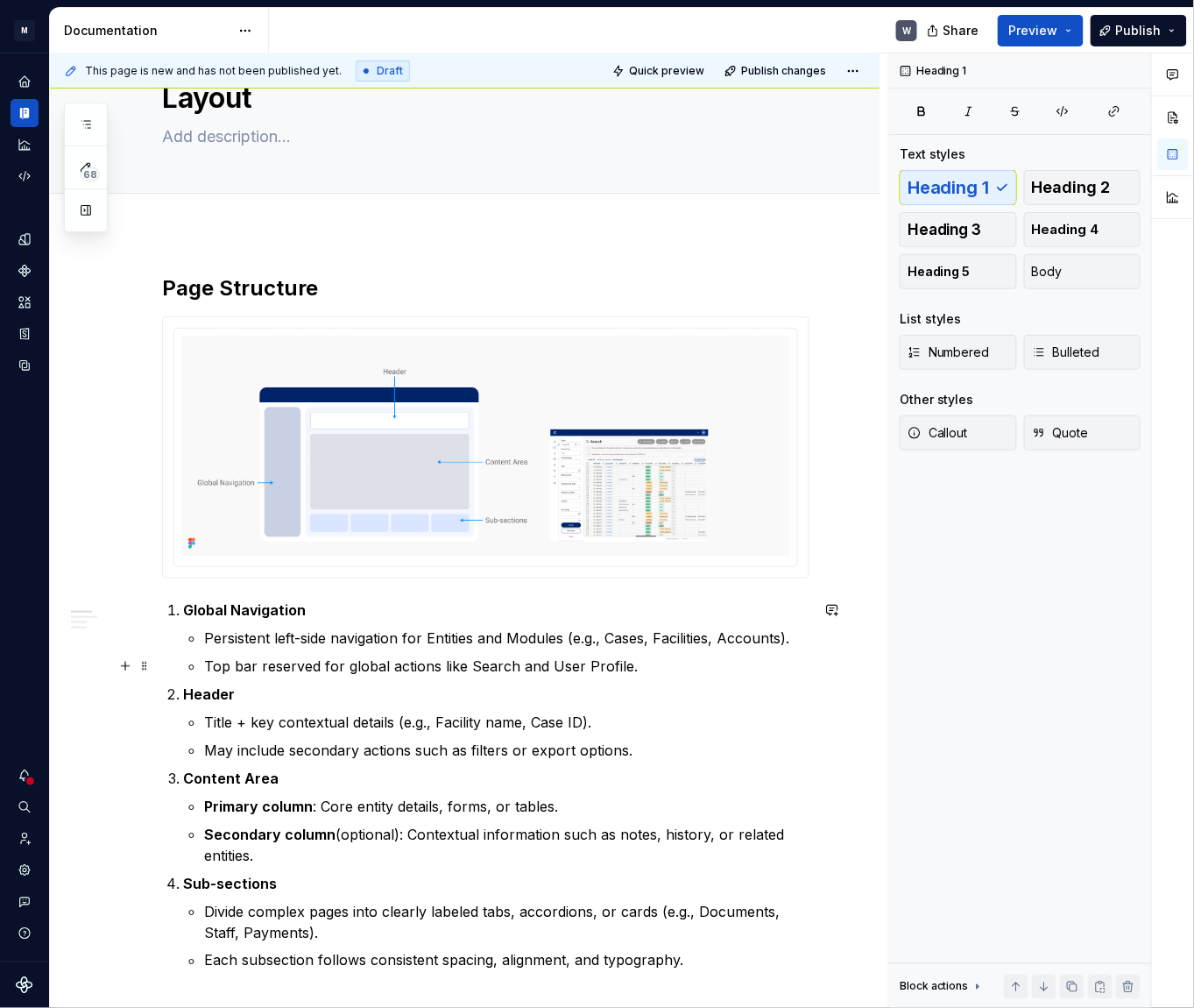
scroll to position [0, 0]
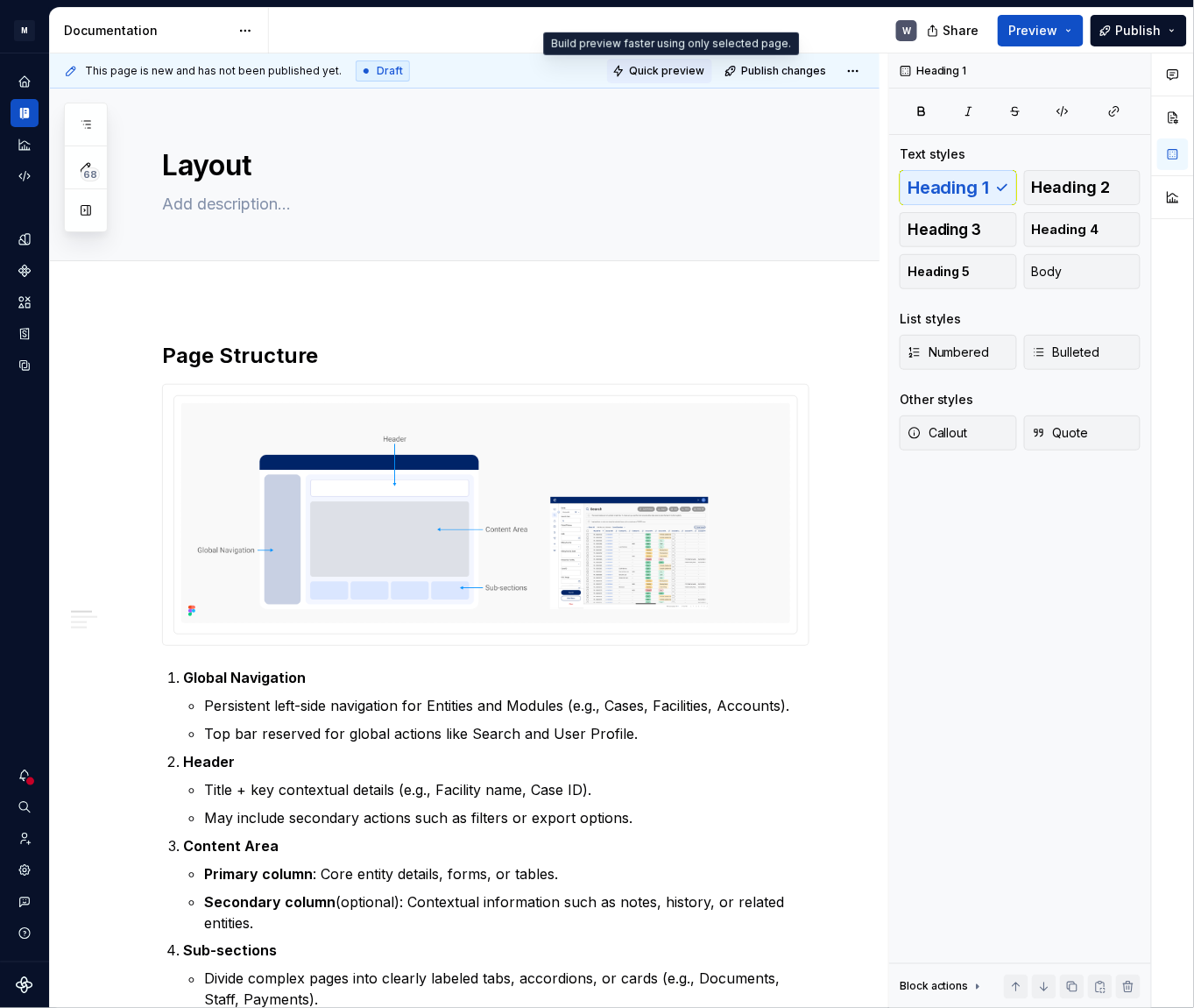
click at [678, 65] on span "Quick preview" at bounding box center [666, 71] width 75 height 14
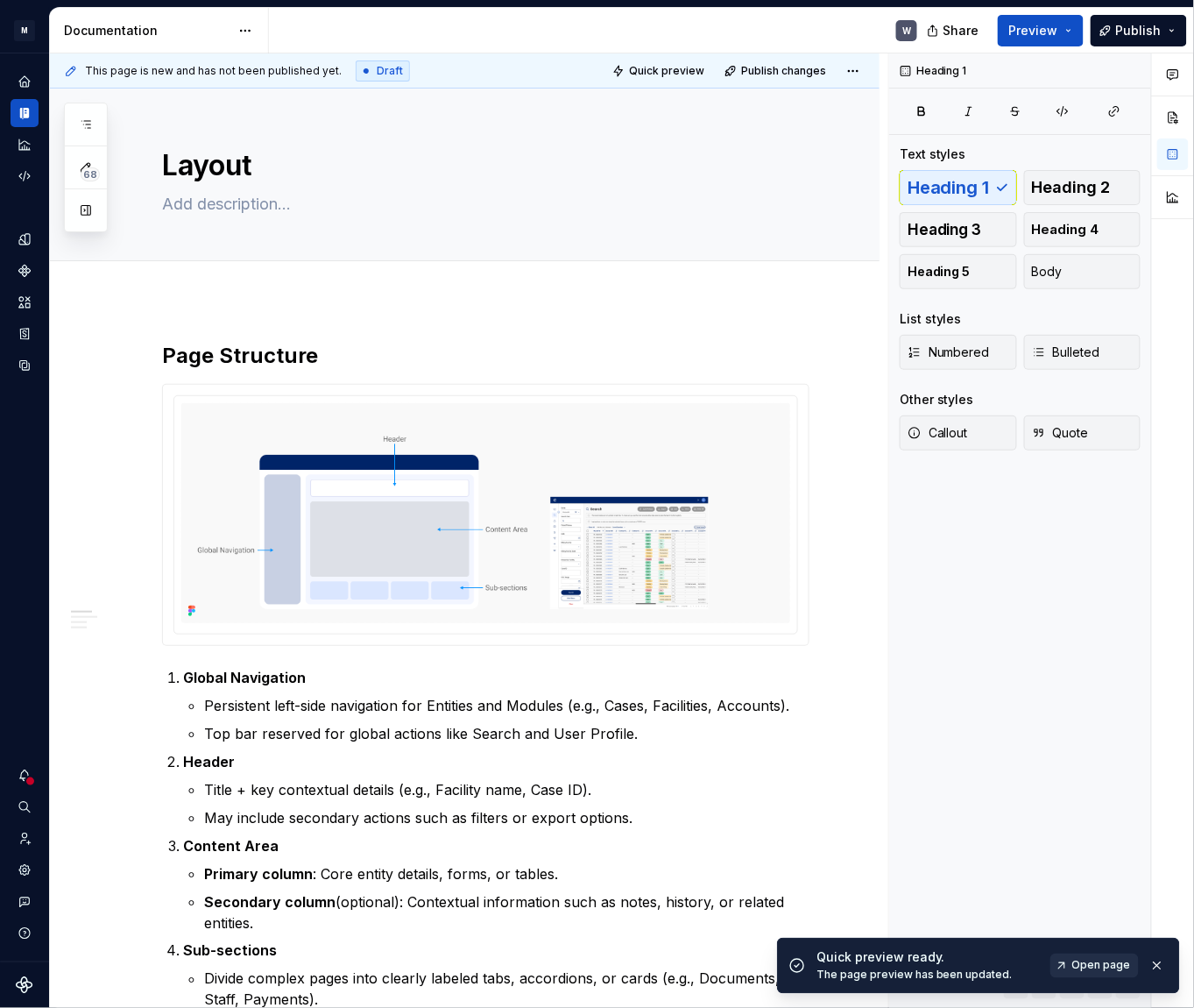
click at [1075, 966] on link "Open page" at bounding box center [1095, 965] width 89 height 24
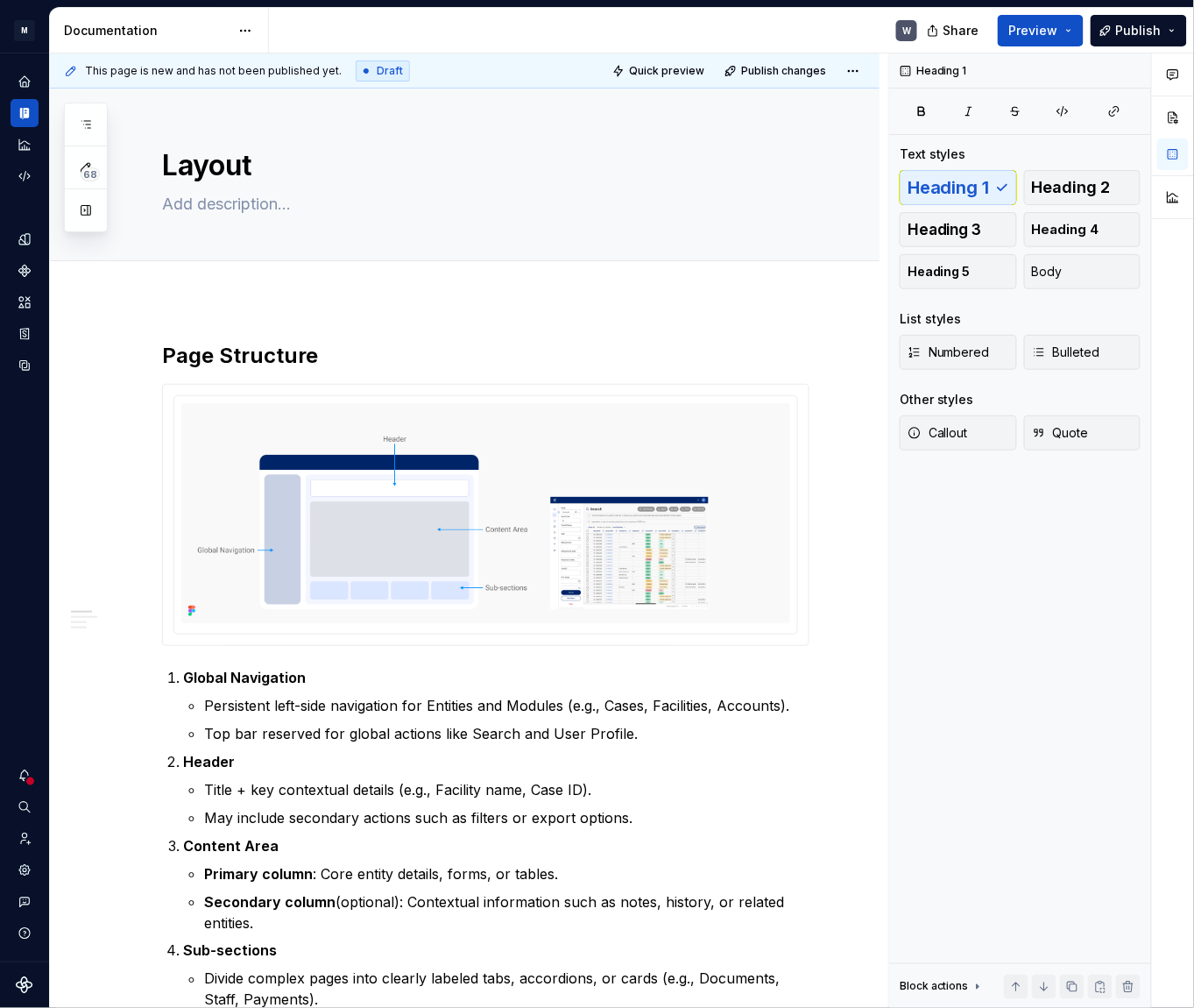
type textarea "*"
